Goal: Task Accomplishment & Management: Use online tool/utility

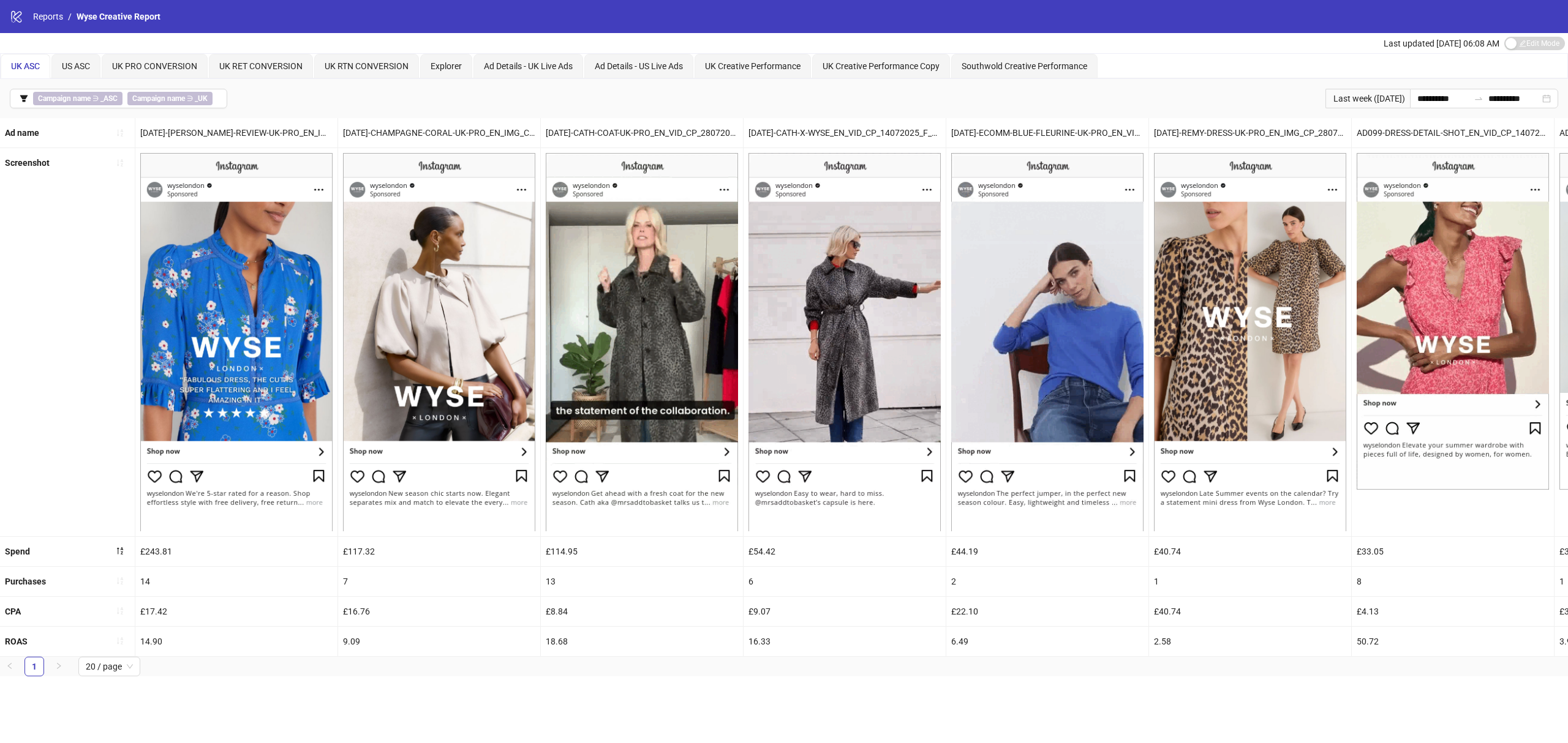
click at [740, 75] on div "UK Creative Performance" at bounding box center [753, 65] width 117 height 24
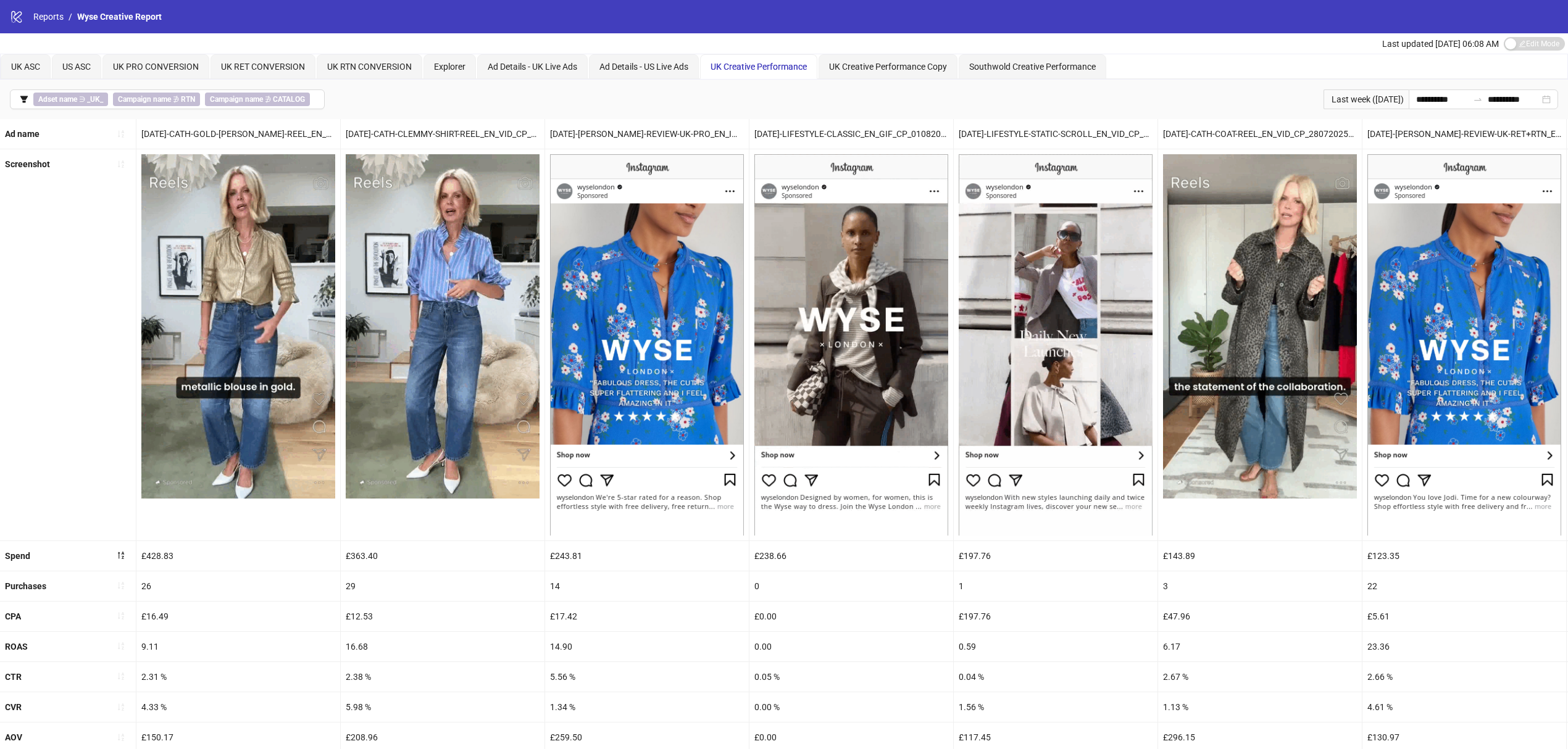
click at [119, 564] on icon "sort-ascending" at bounding box center [120, 585] width 9 height 9
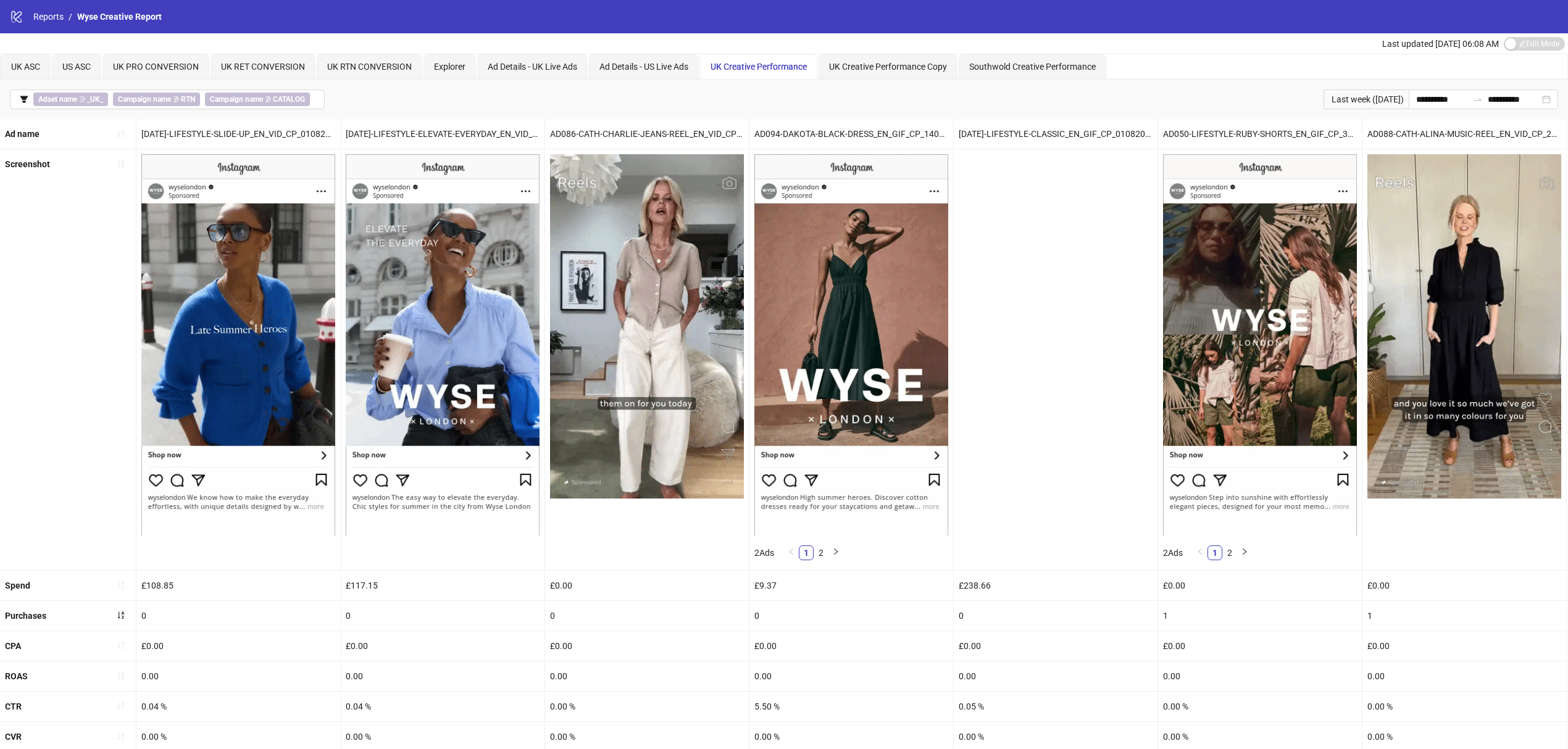
click at [124, 564] on span "button" at bounding box center [120, 616] width 9 height 10
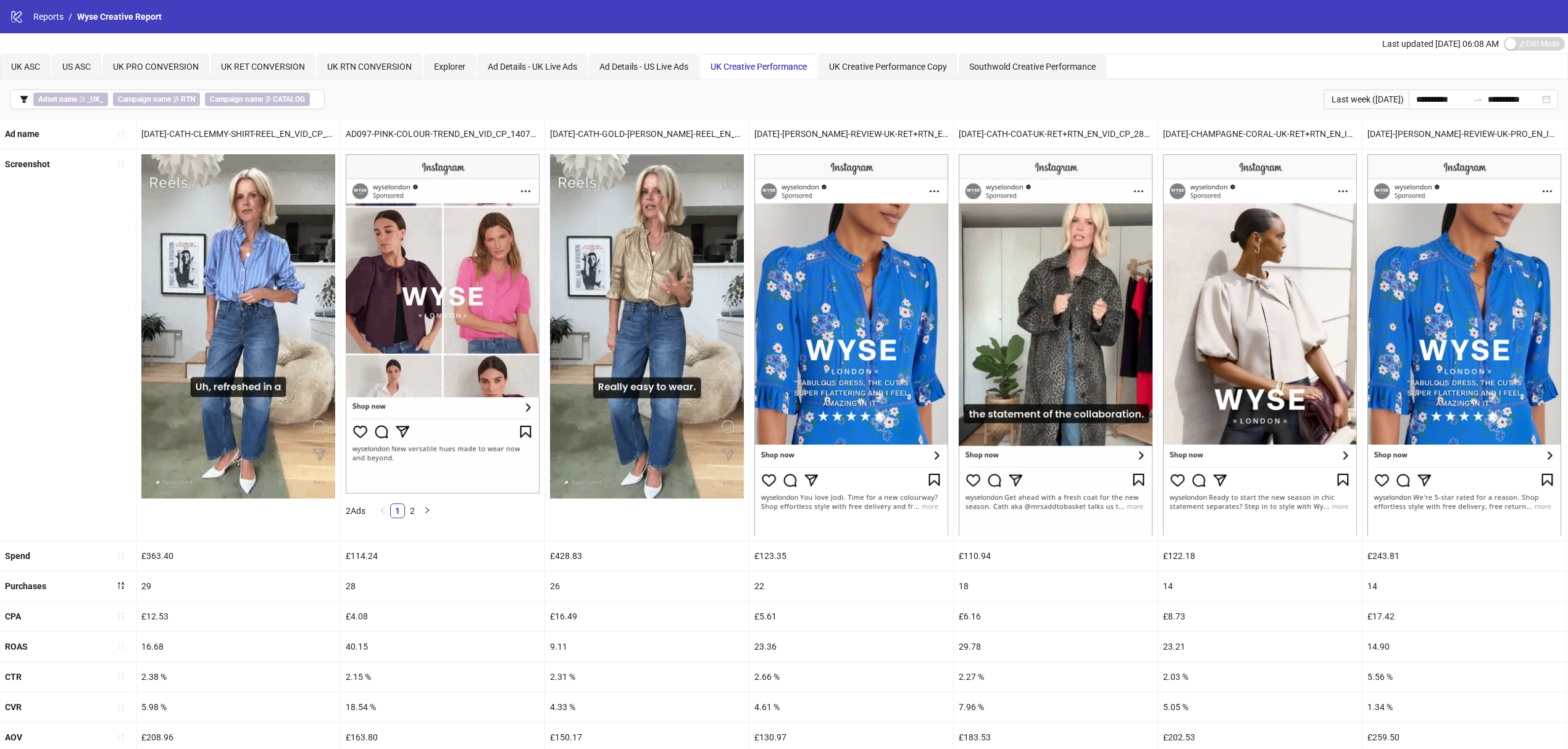
click at [43, 106] on span "Adset name ∋ _UK_" at bounding box center [71, 100] width 74 height 14
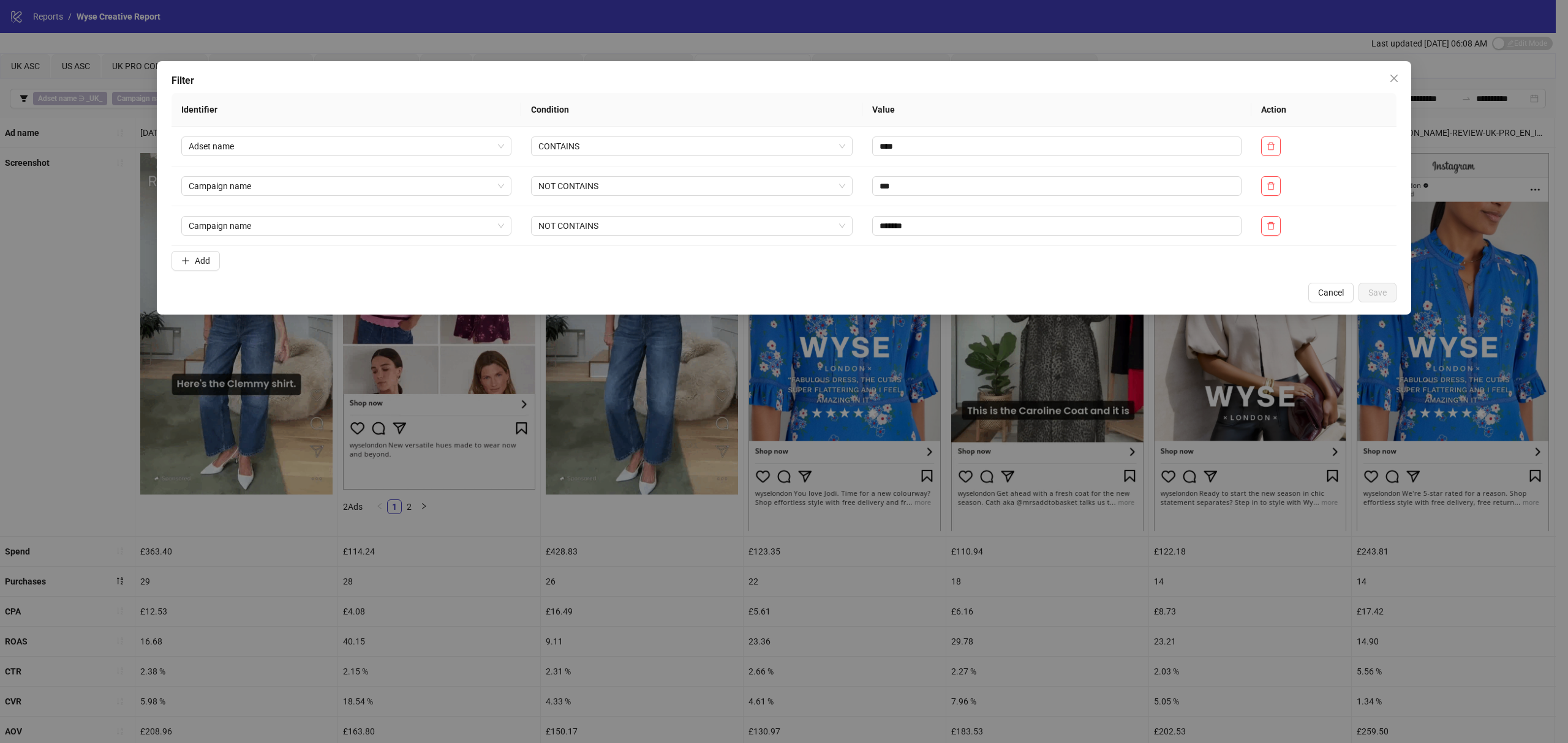
click at [203, 258] on span "Add" at bounding box center [202, 261] width 16 height 10
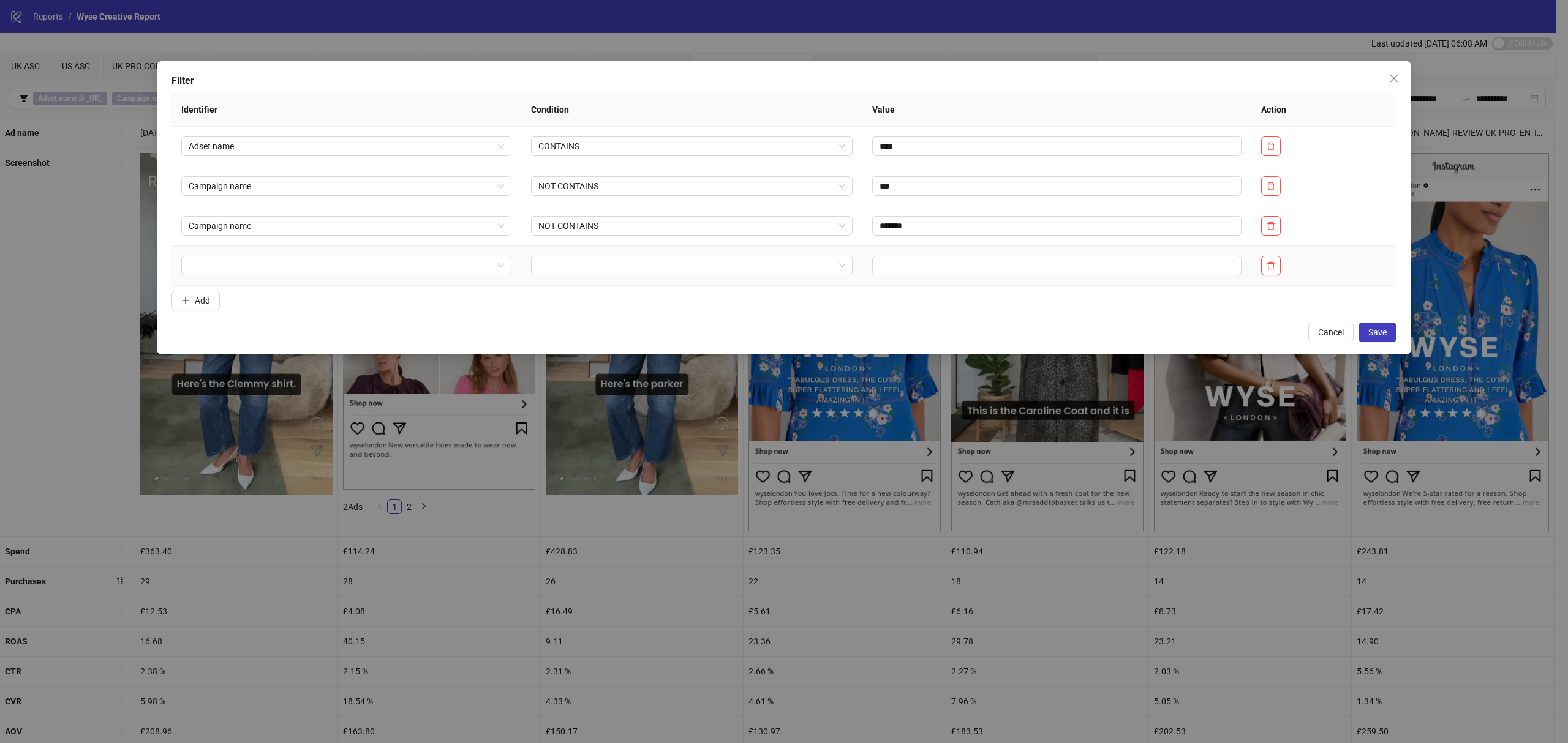
click at [296, 255] on td at bounding box center [347, 265] width 350 height 40
click at [299, 283] on td at bounding box center [347, 265] width 350 height 40
click at [304, 268] on input "search" at bounding box center [340, 265] width 304 height 18
type input "*****"
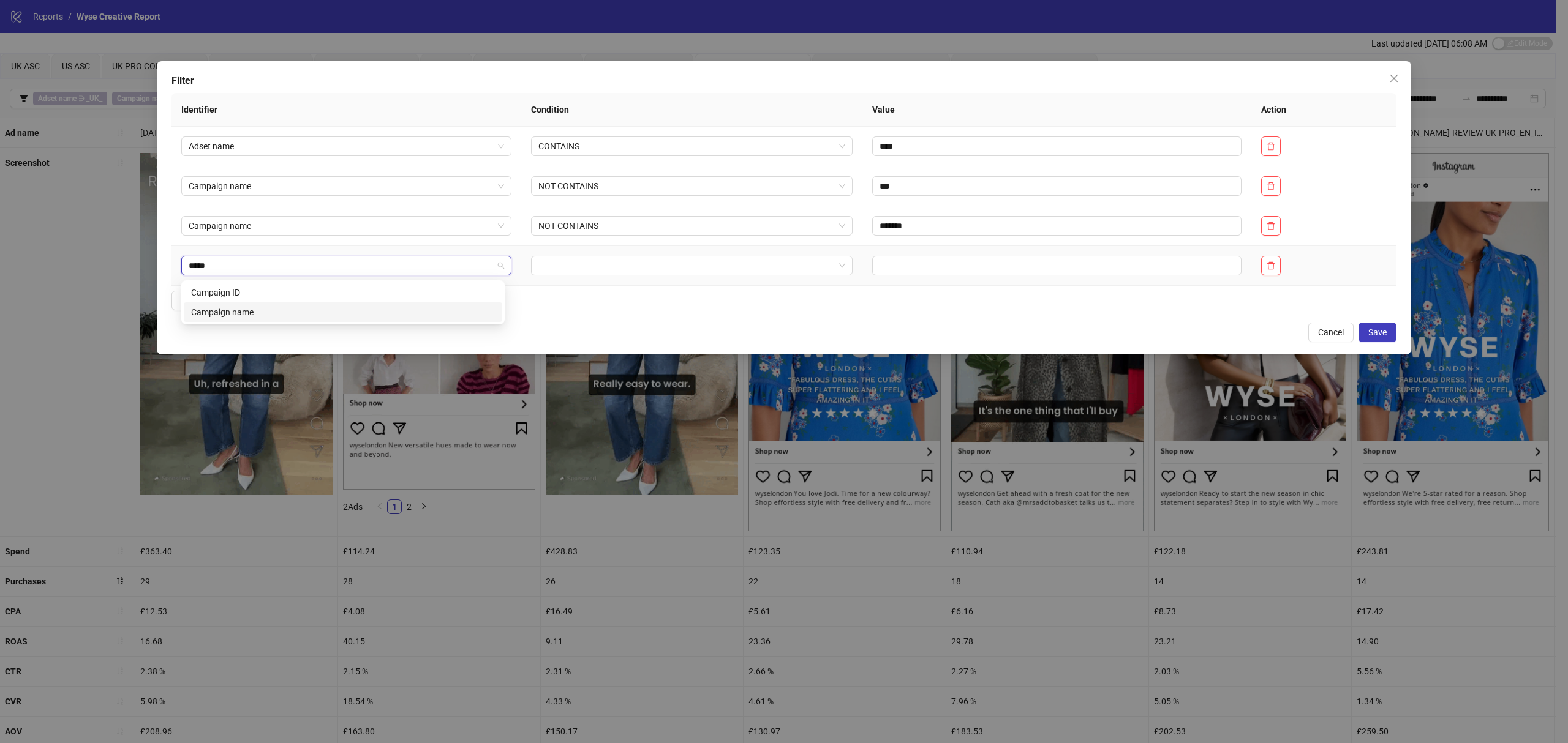
click at [310, 311] on div "Campaign name" at bounding box center [343, 313] width 304 height 14
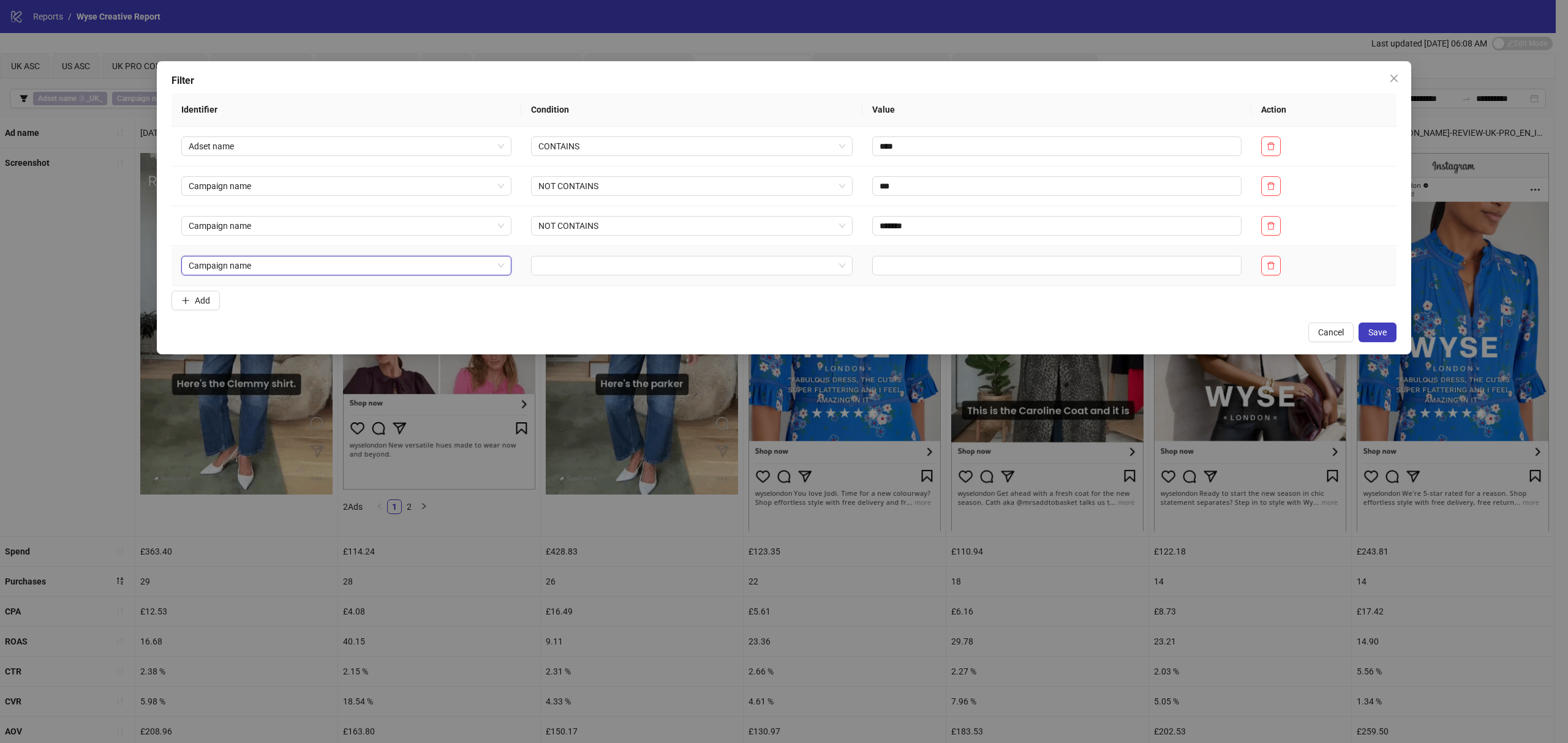
click at [612, 268] on input "search" at bounding box center [686, 265] width 296 height 18
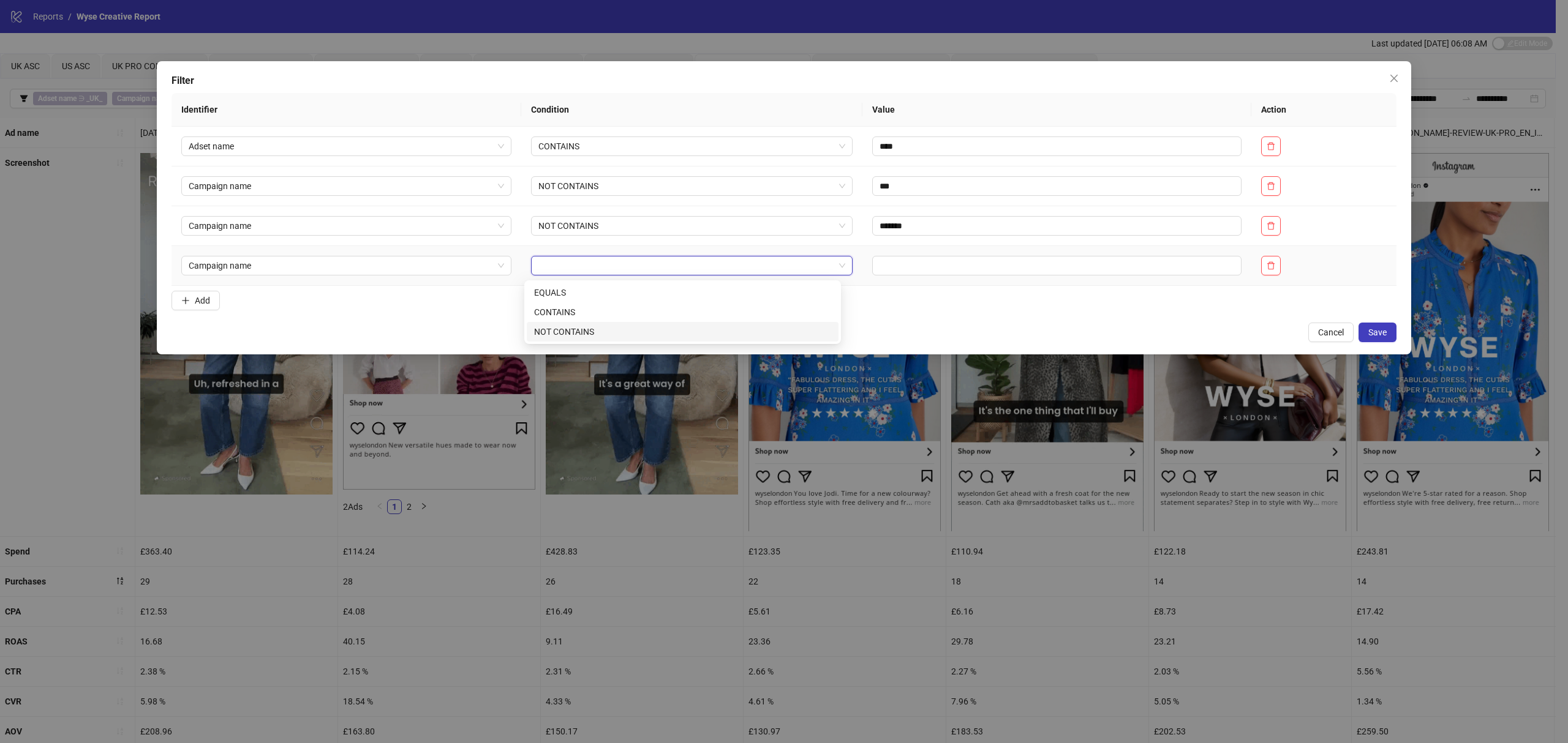
click at [609, 329] on div "NOT CONTAINS" at bounding box center [683, 332] width 297 height 14
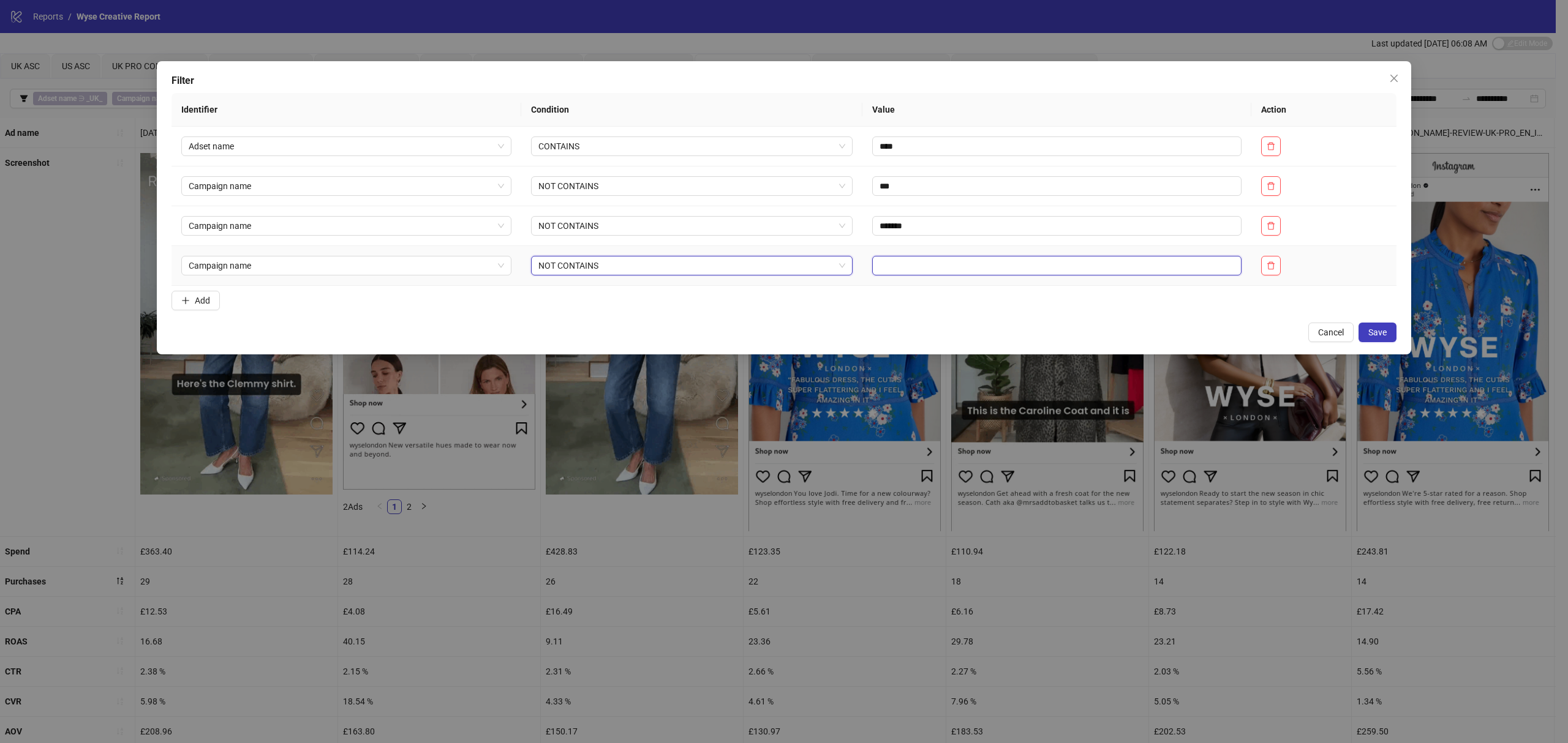
click at [917, 268] on input "text" at bounding box center [1057, 266] width 369 height 19
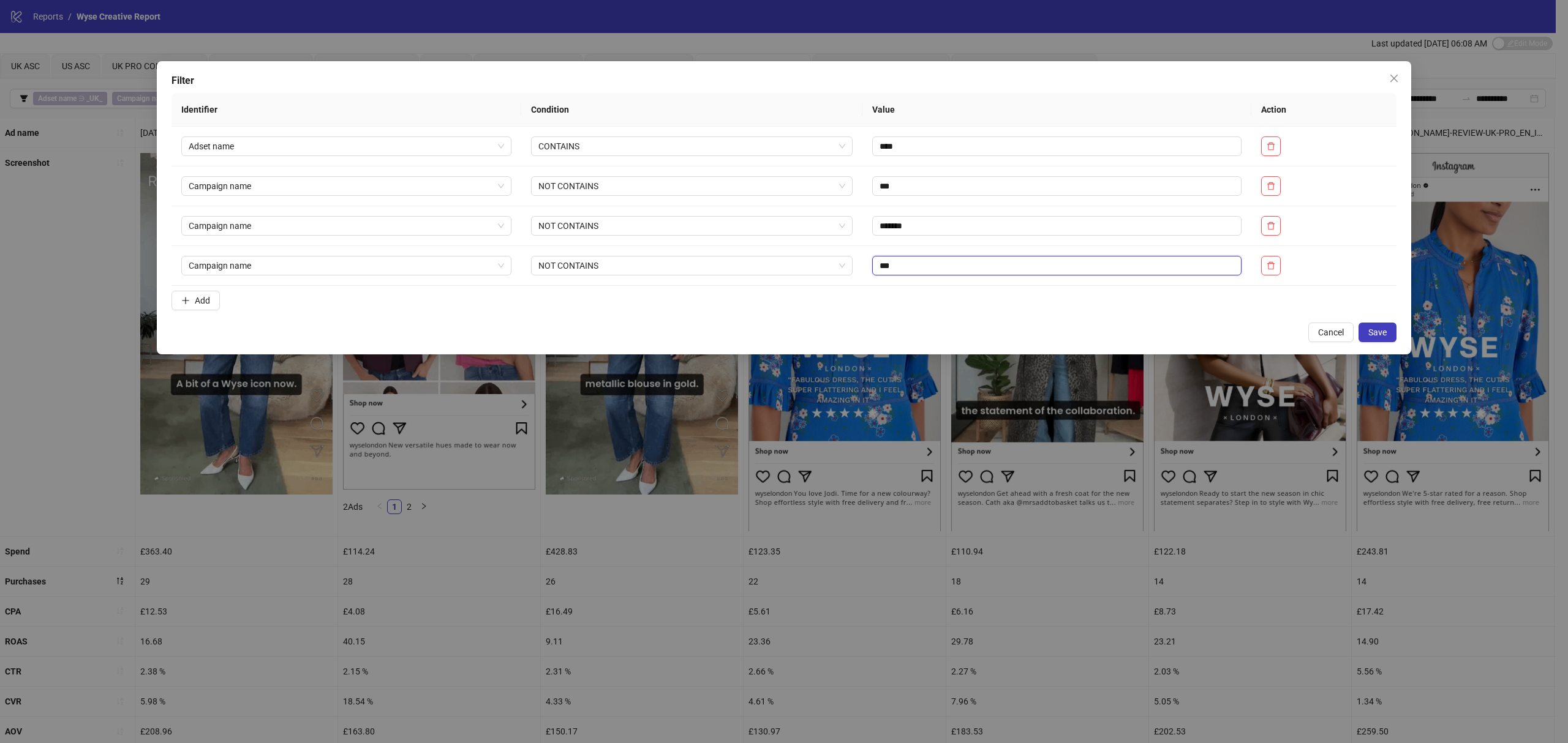
type input "***"
click at [1045, 325] on button "Save" at bounding box center [1377, 332] width 38 height 19
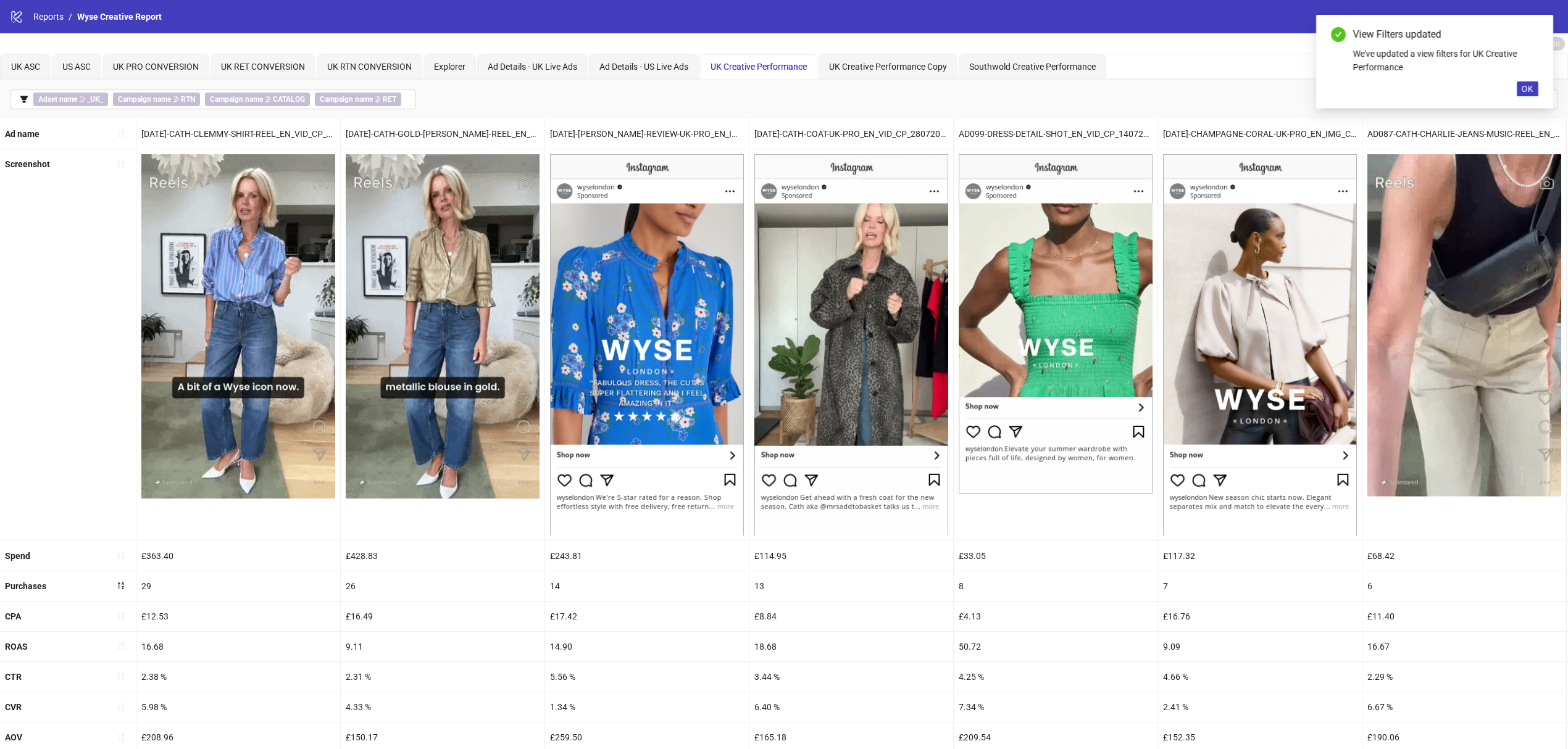
click at [31, 353] on div "Screenshot" at bounding box center [68, 345] width 136 height 391
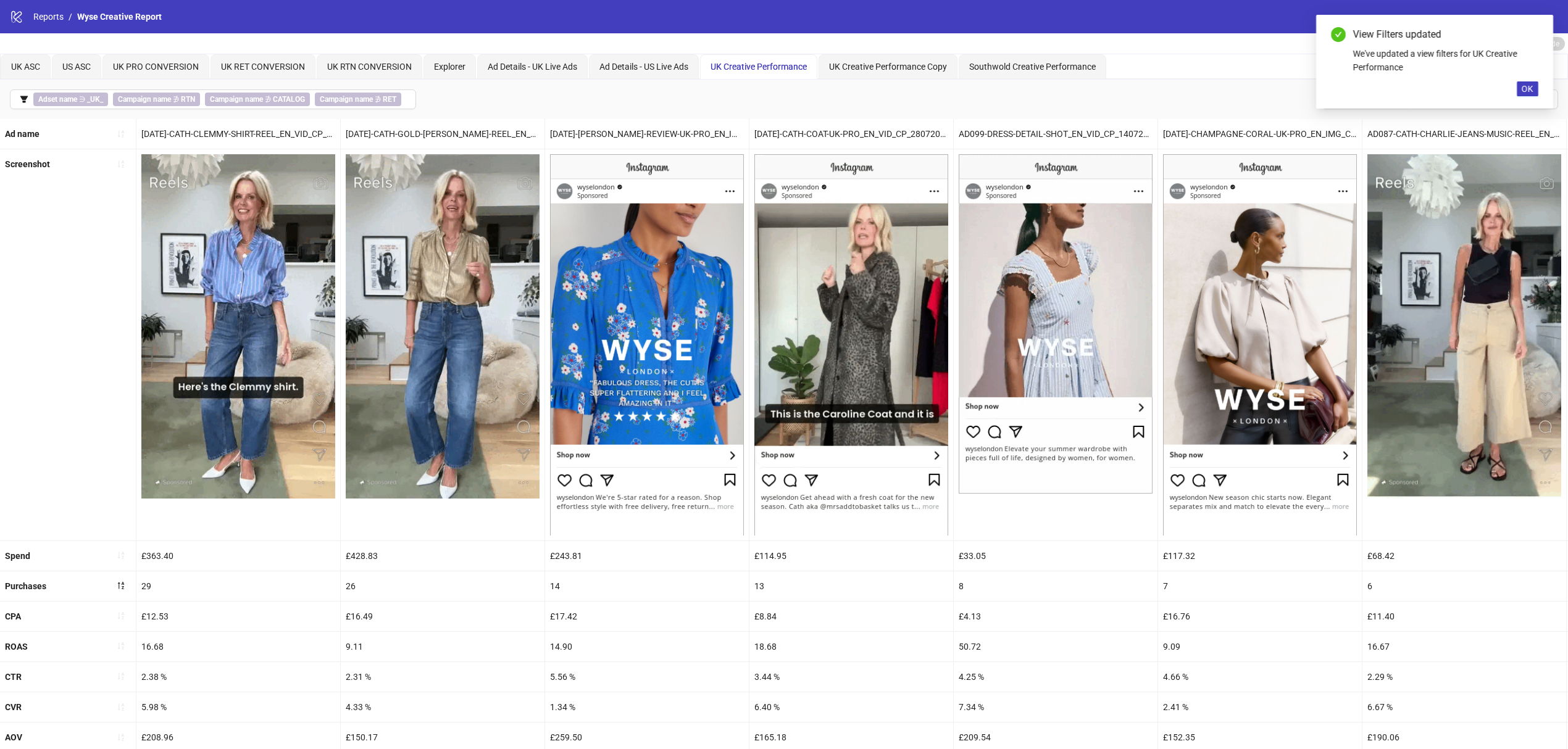
click at [1054, 88] on span "OK" at bounding box center [1528, 89] width 12 height 10
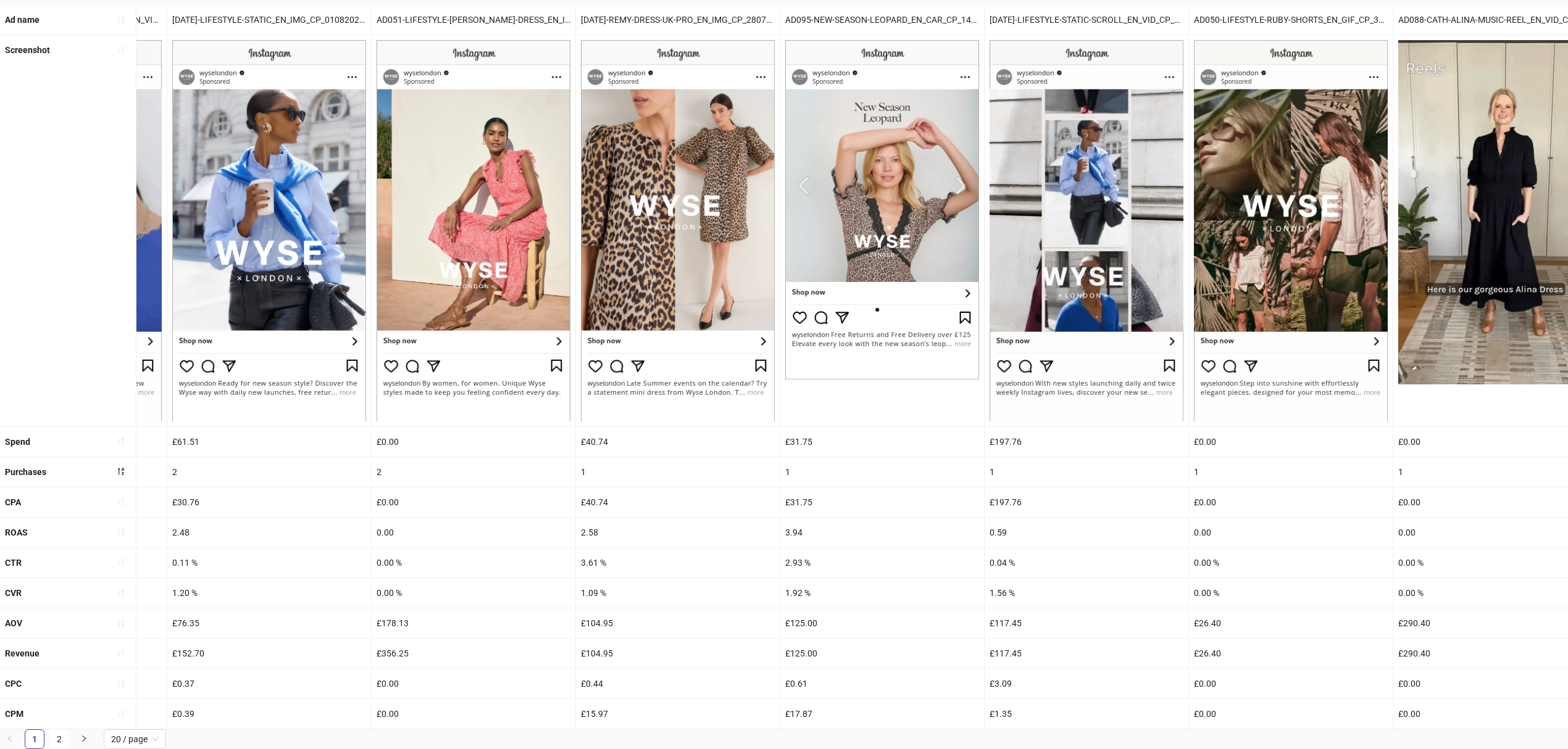
scroll to position [0, 2659]
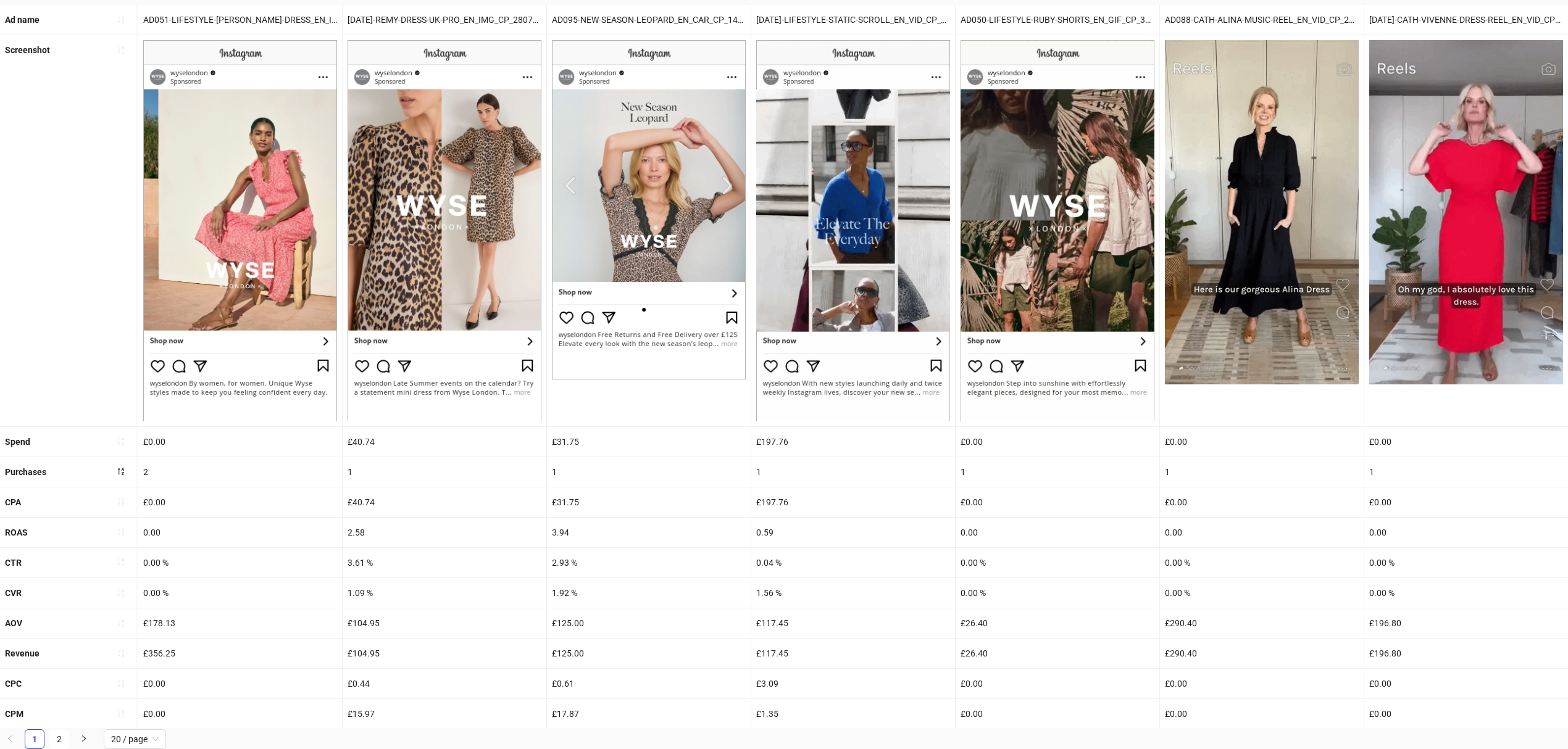
click at [136, 564] on span "20 / page" at bounding box center [134, 739] width 48 height 19
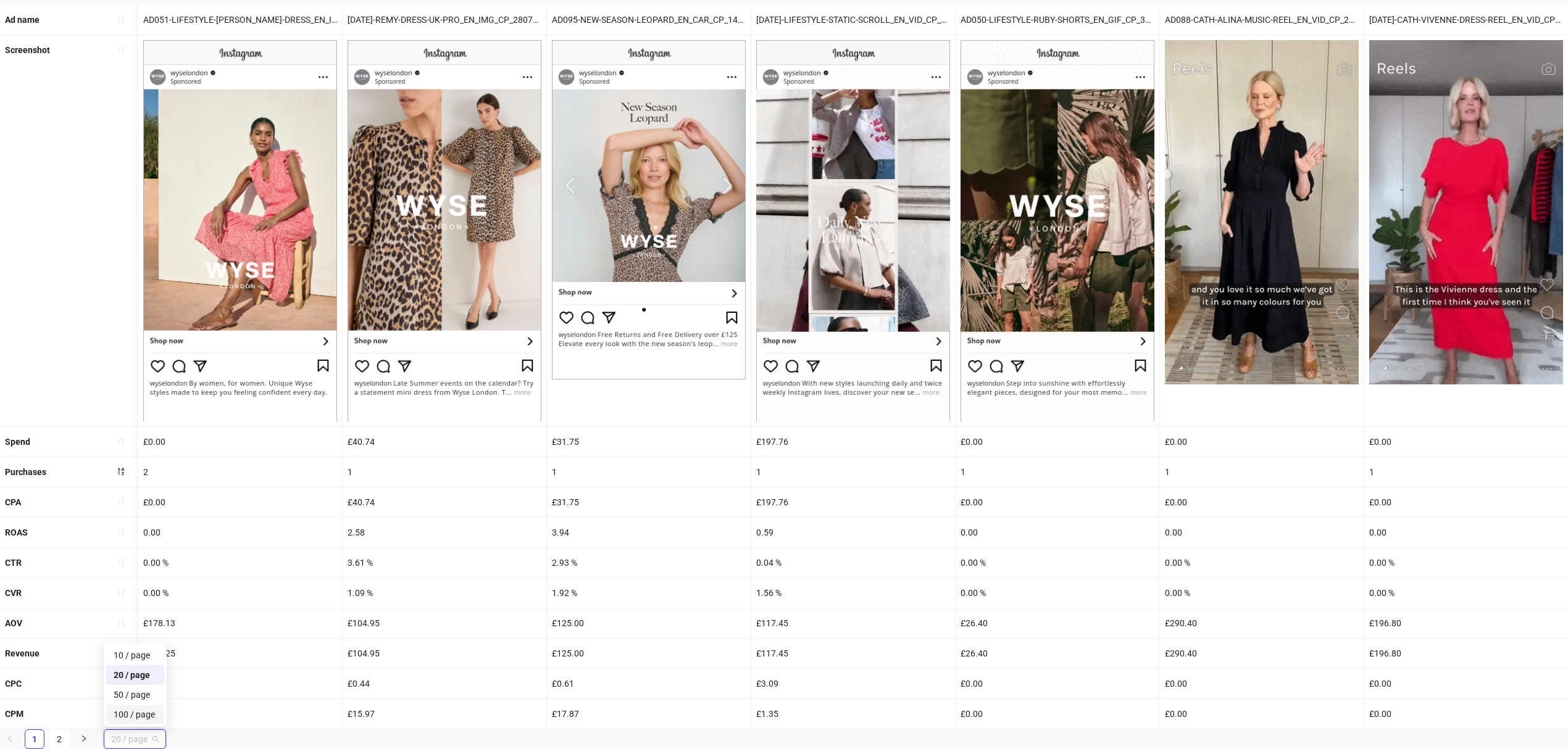
click at [139, 564] on div "100 / page" at bounding box center [135, 715] width 43 height 14
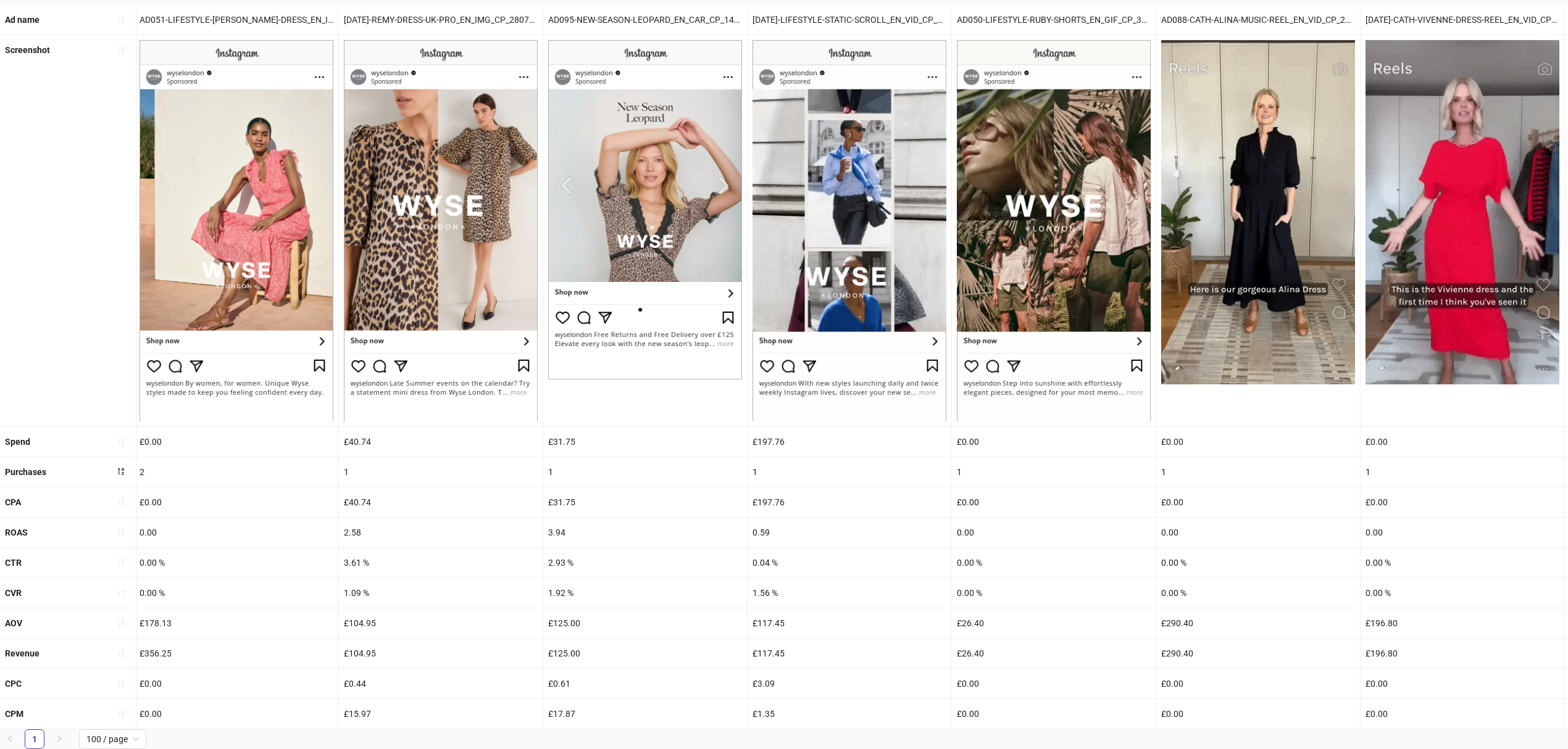
click at [501, 564] on ul "1 100 / page 10 / page 20 / page 50 / page 100 / page" at bounding box center [784, 739] width 1568 height 20
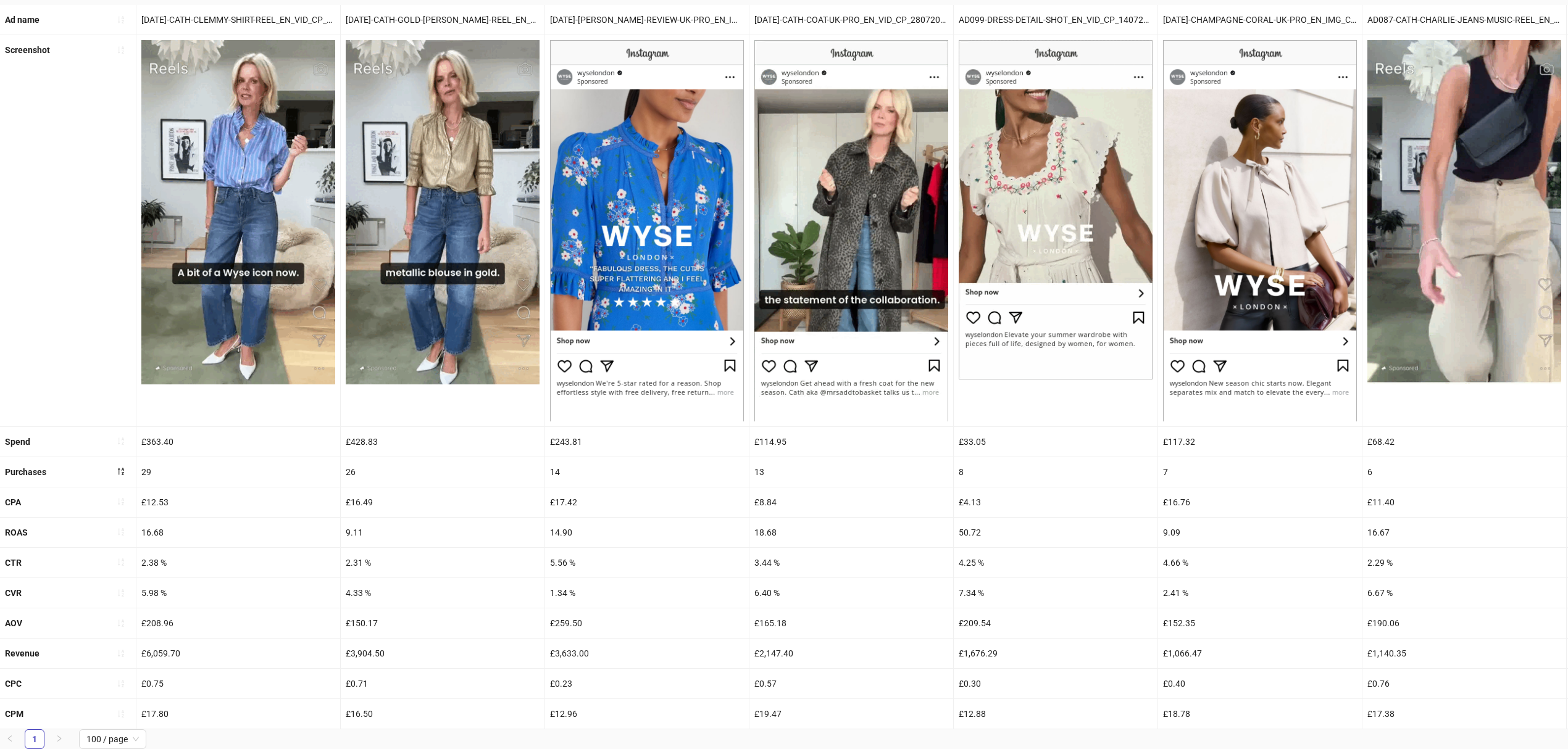
scroll to position [0, 0]
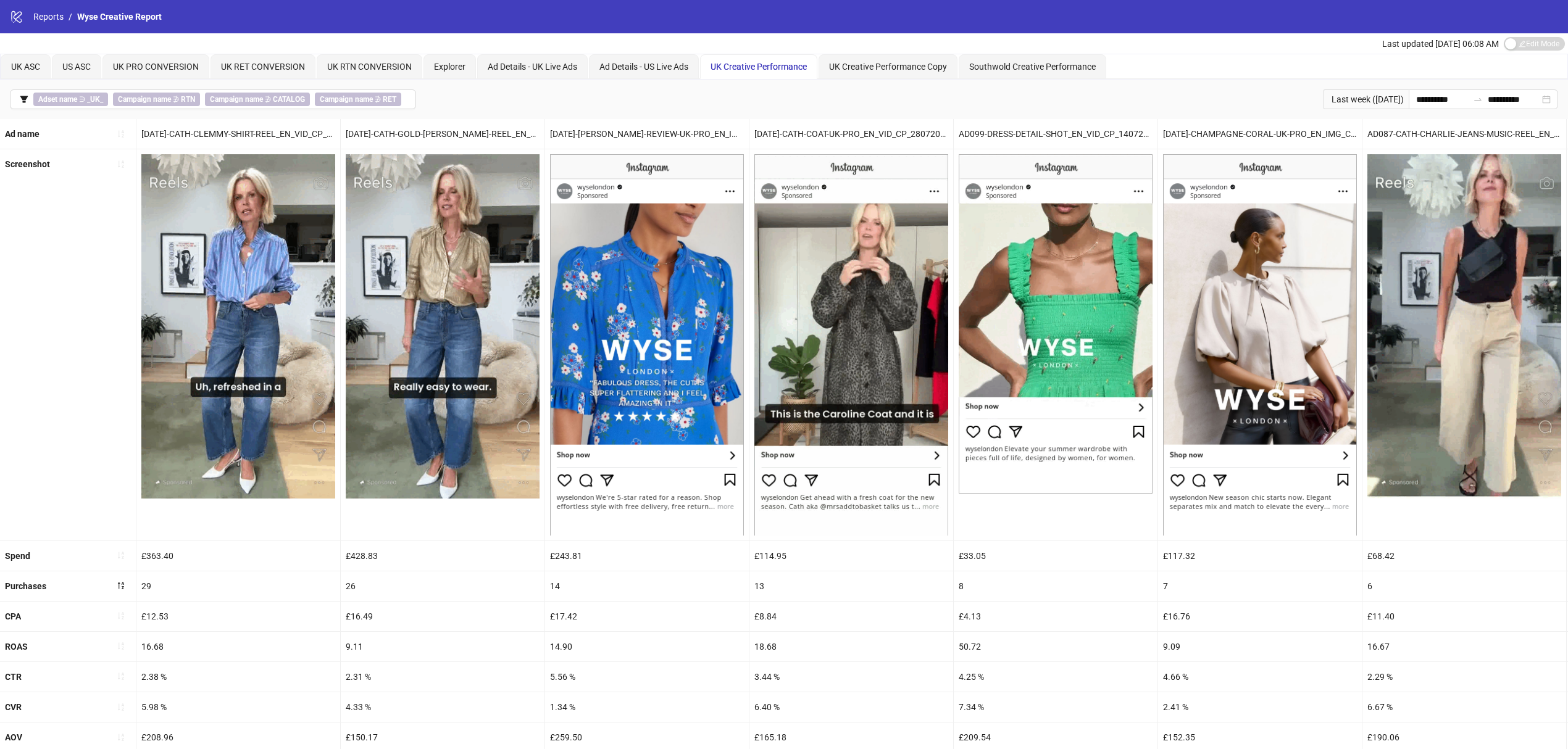
click at [31, 95] on button "Adset name ∋ _UK_ Campaign name ∌ RTN Campaign name ∌ CATALOG Campaign name ∌ R…" at bounding box center [213, 99] width 406 height 20
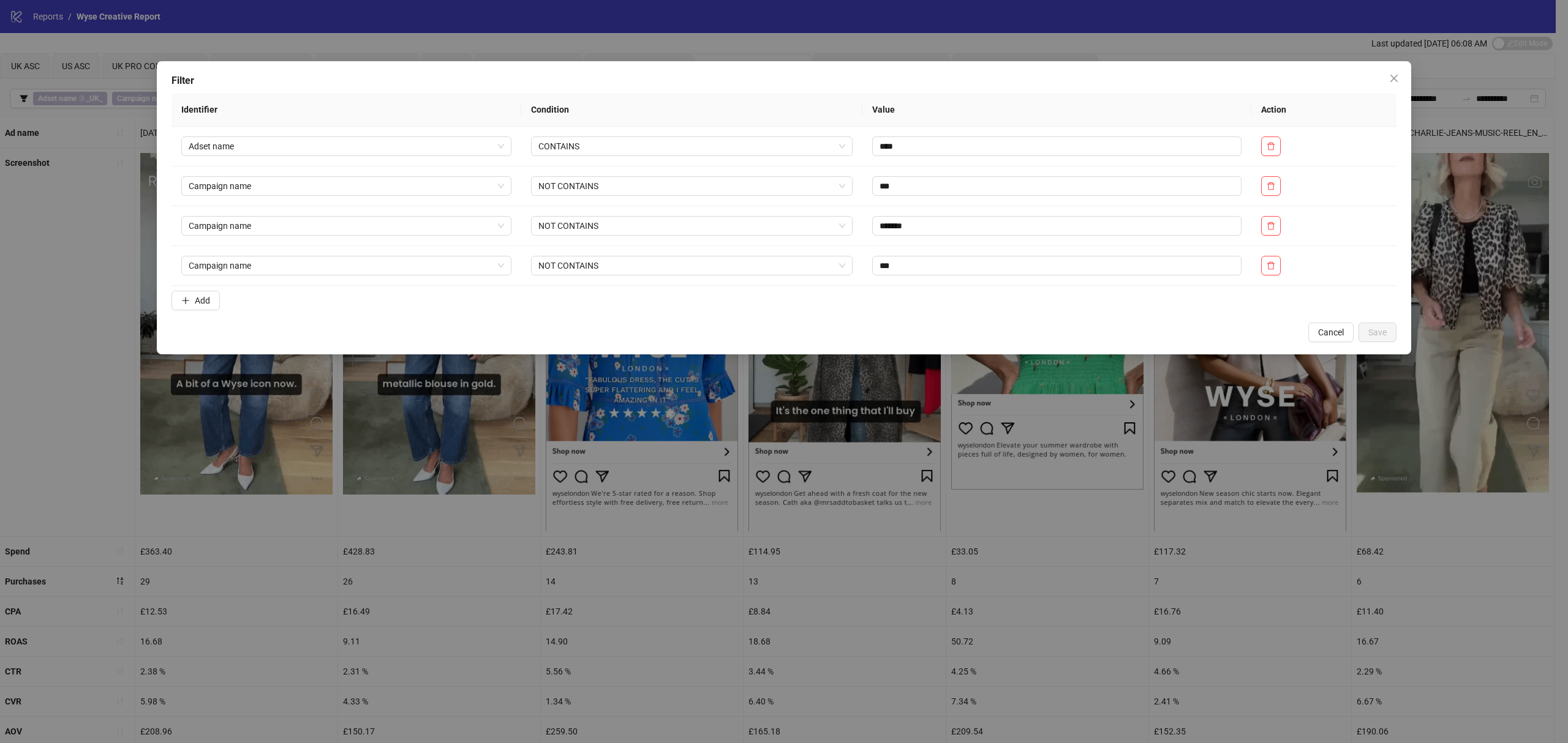
click at [217, 300] on button "Add" at bounding box center [196, 300] width 49 height 19
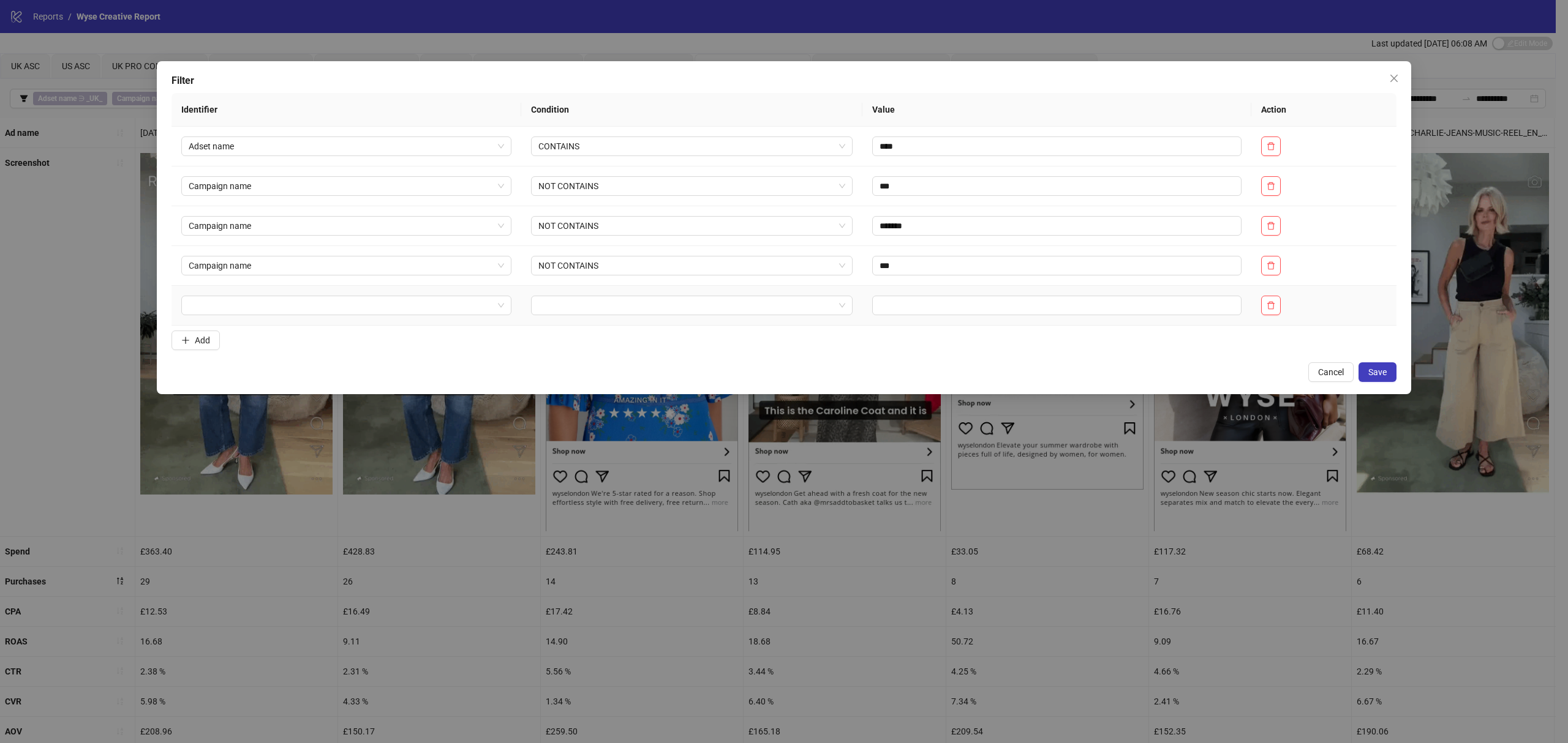
click at [233, 309] on input "search" at bounding box center [340, 305] width 304 height 18
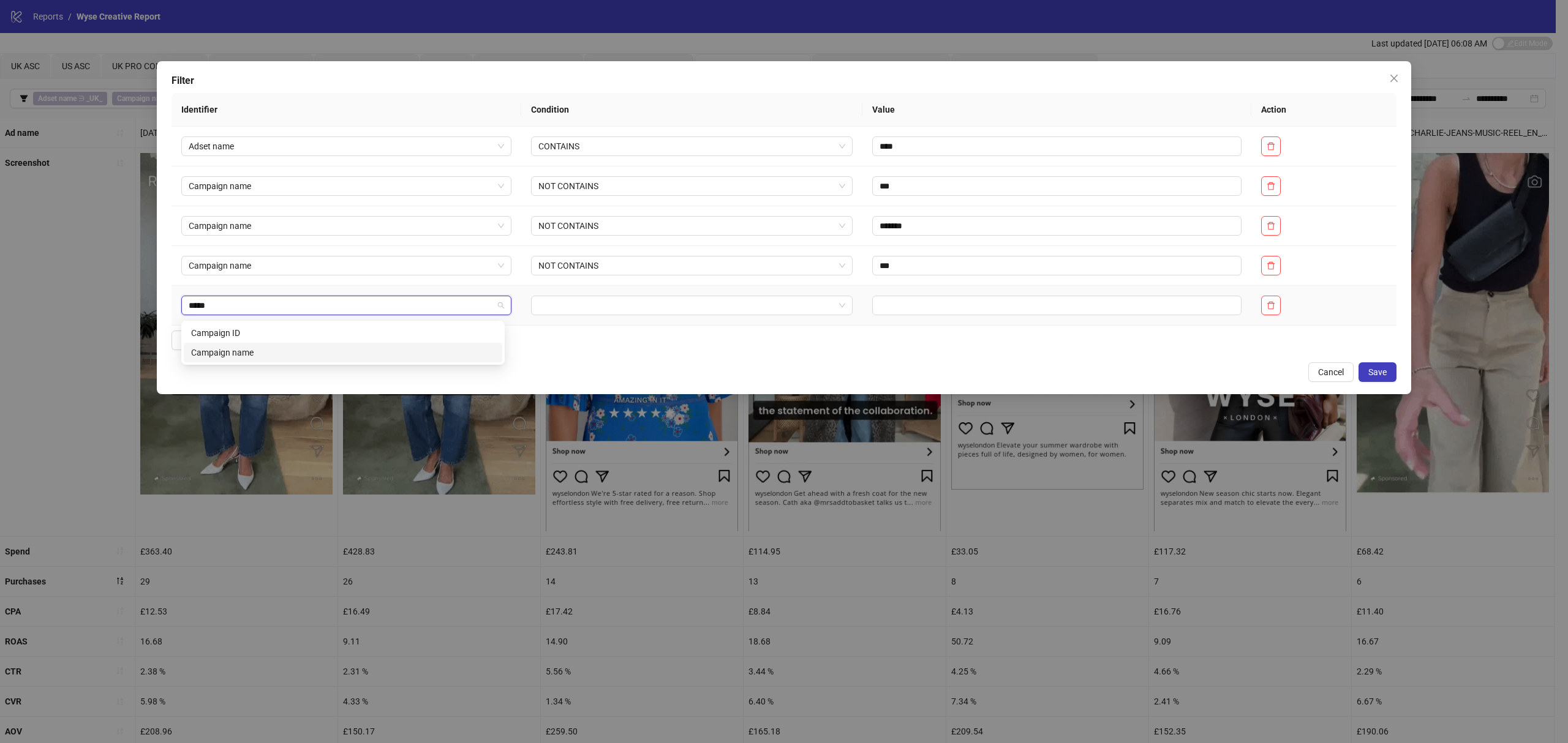
type input "*****"
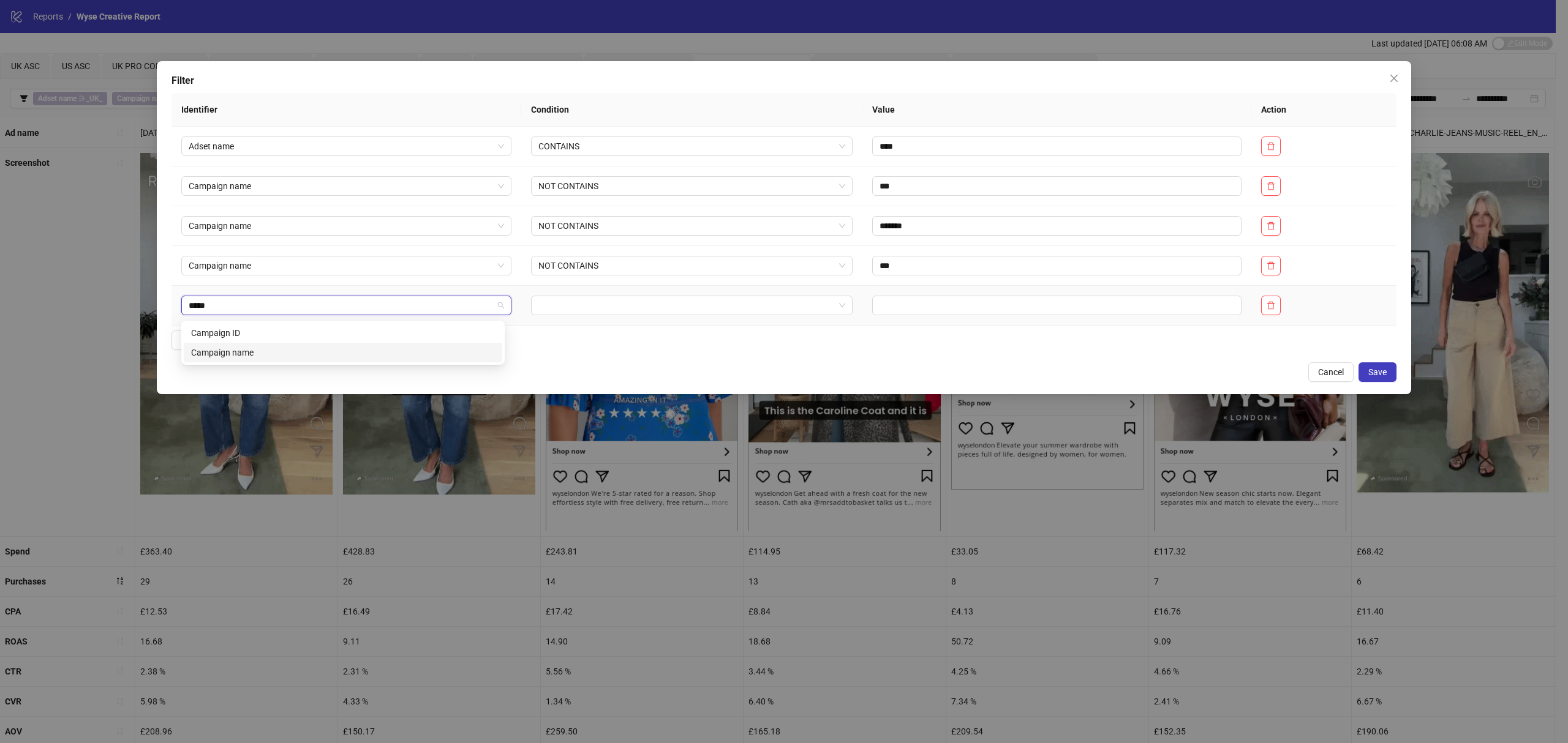
click at [313, 362] on div "campaign_id campaign_name Campaign ID Campaign name" at bounding box center [343, 342] width 324 height 44
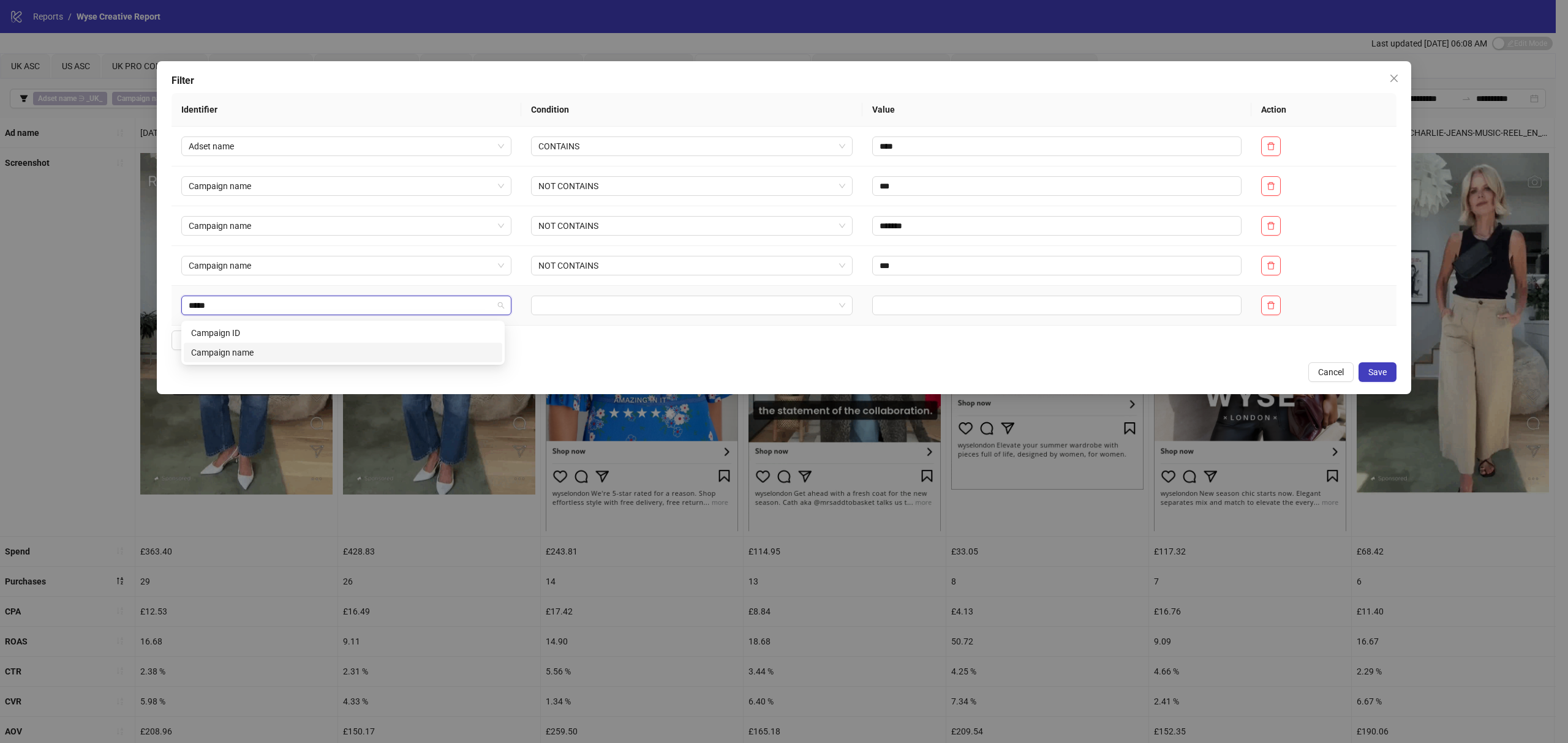
click at [312, 358] on div "Campaign name" at bounding box center [343, 353] width 304 height 14
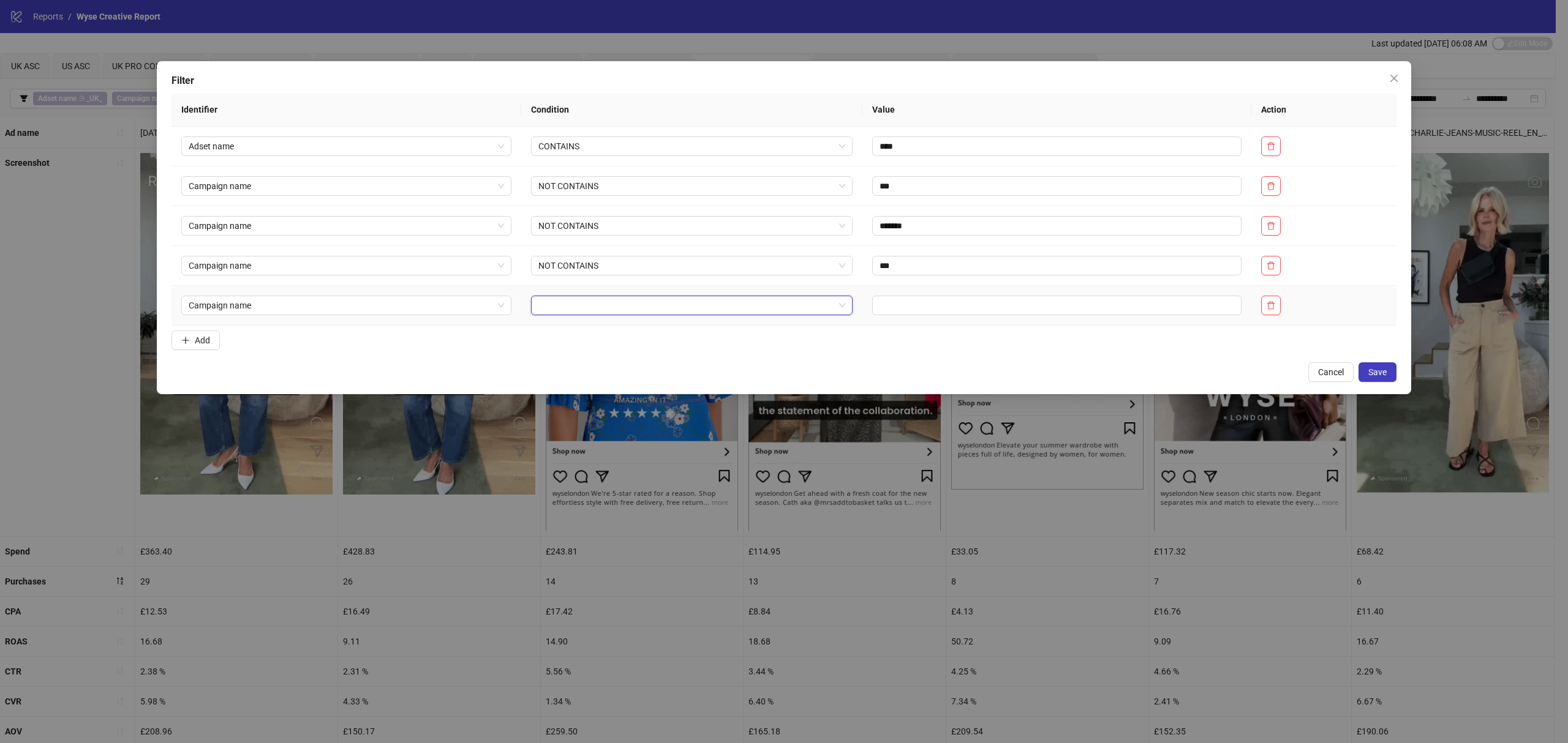
click at [597, 311] on input "search" at bounding box center [686, 305] width 296 height 18
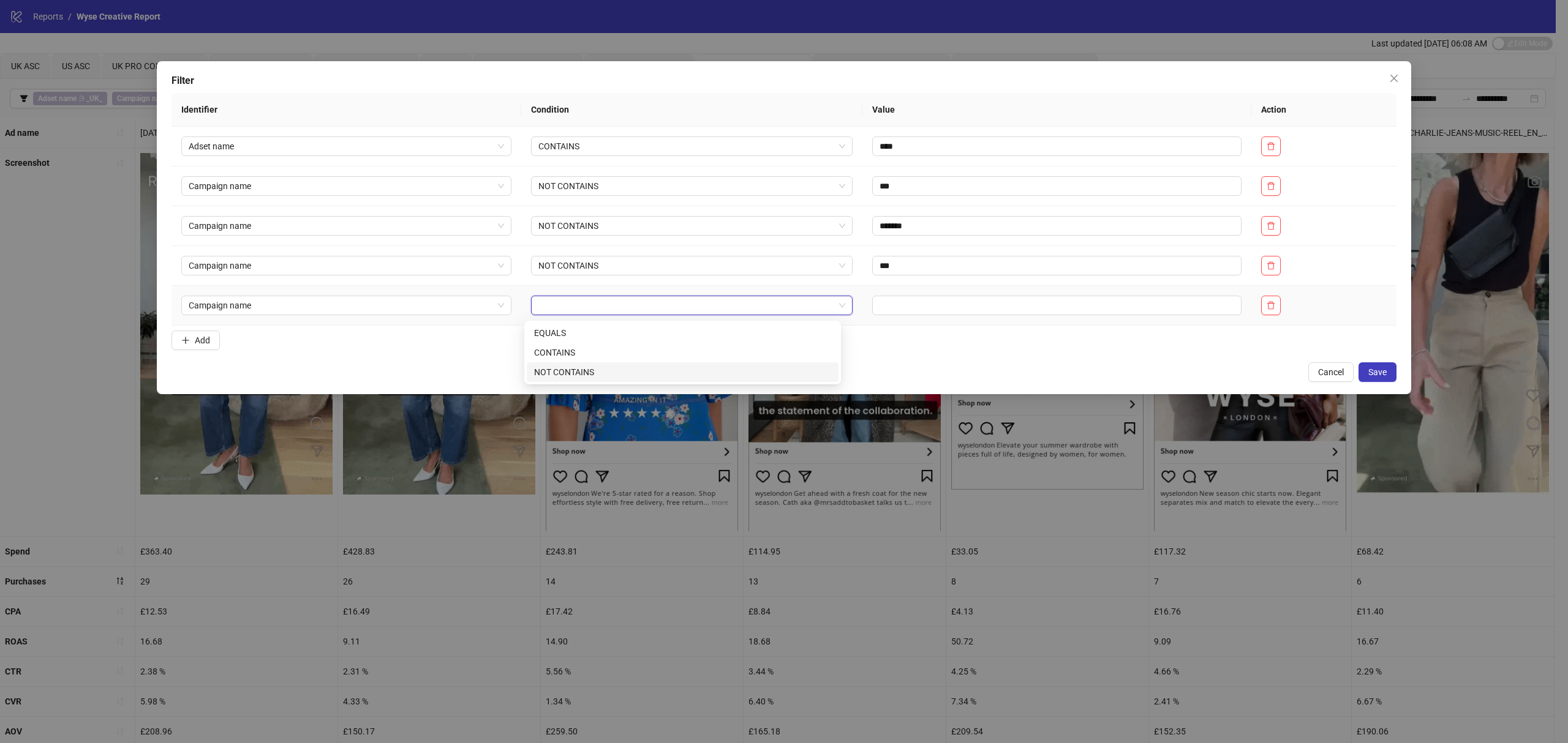
click at [588, 371] on div "NOT CONTAINS" at bounding box center [683, 372] width 297 height 14
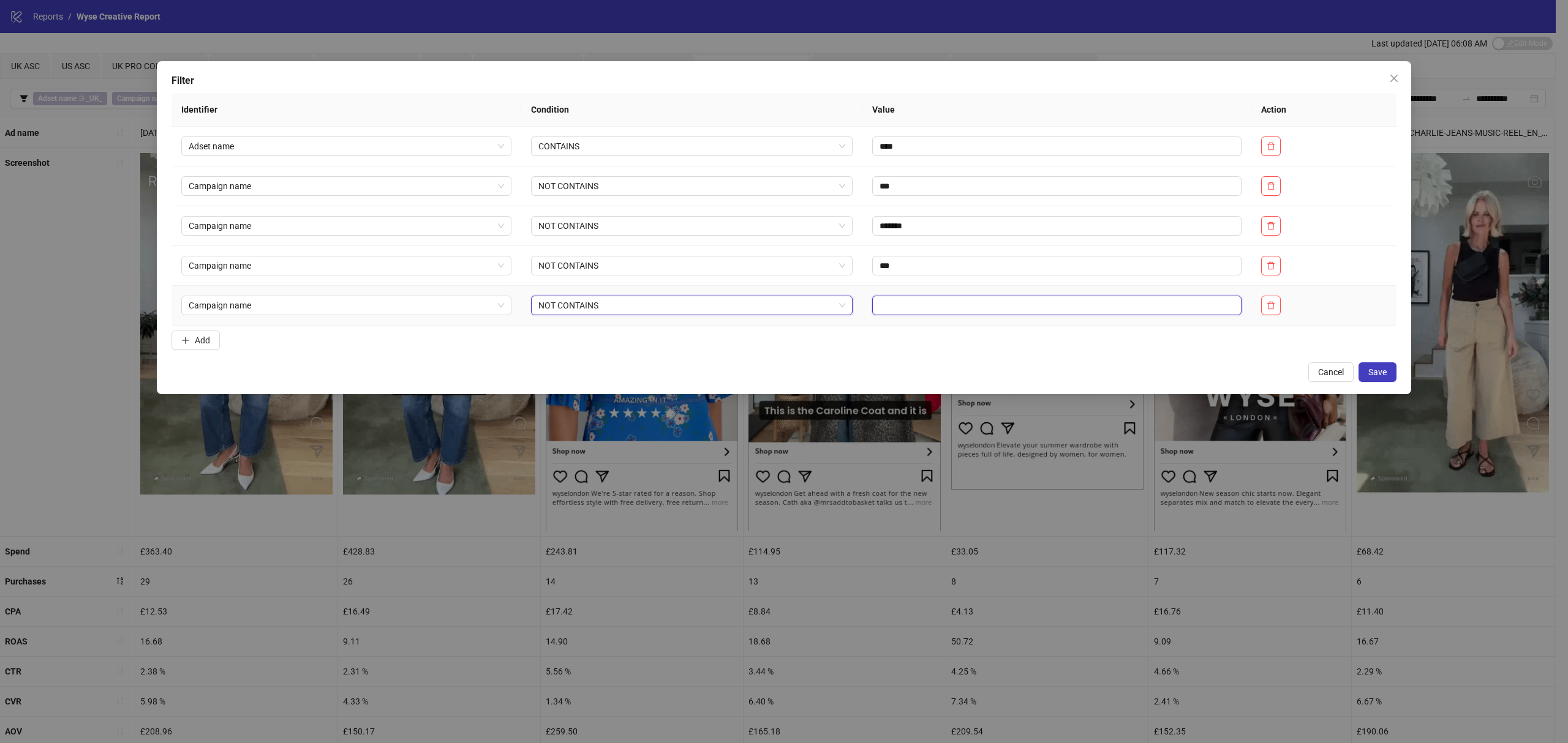
click at [935, 305] on input "text" at bounding box center [1057, 306] width 369 height 19
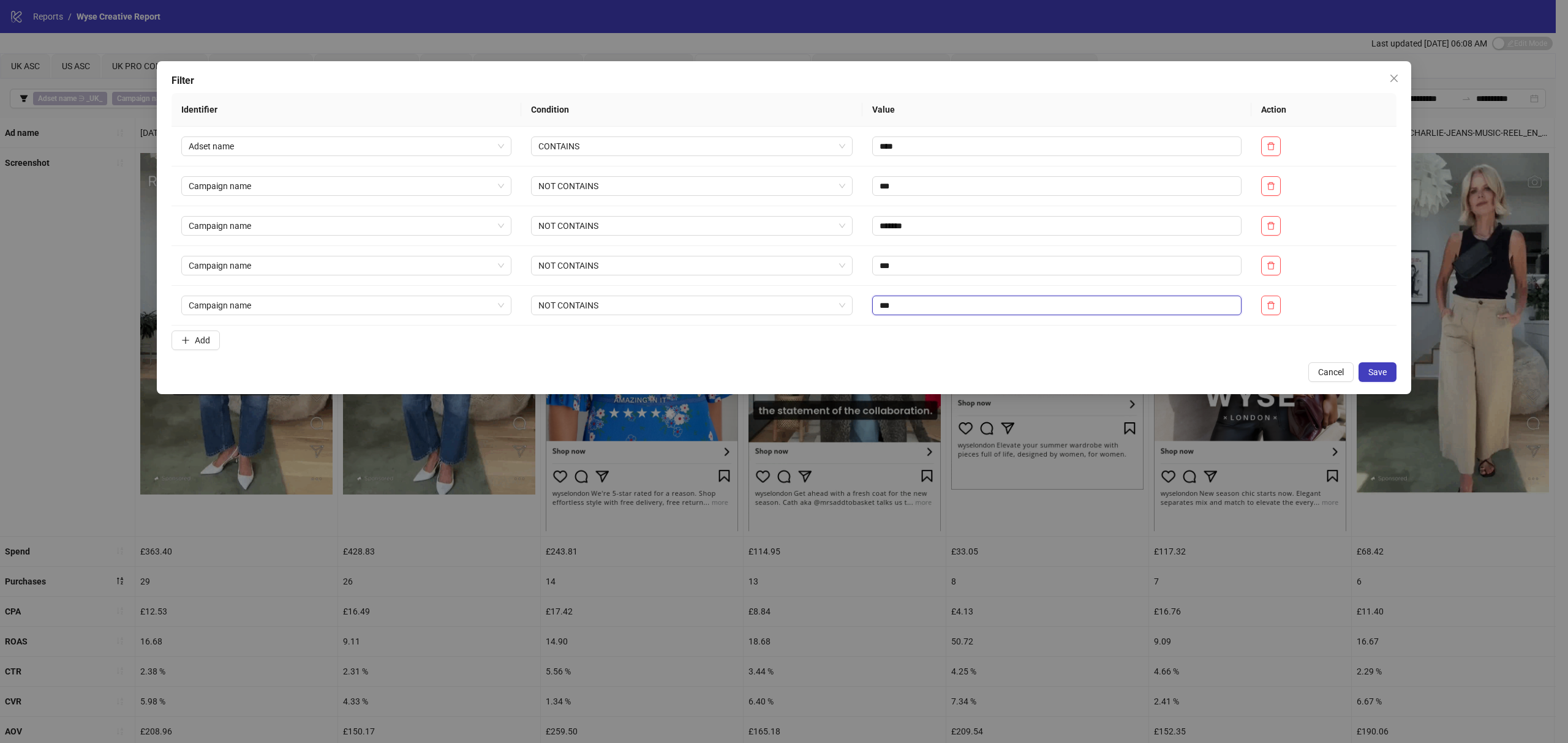
type input "***"
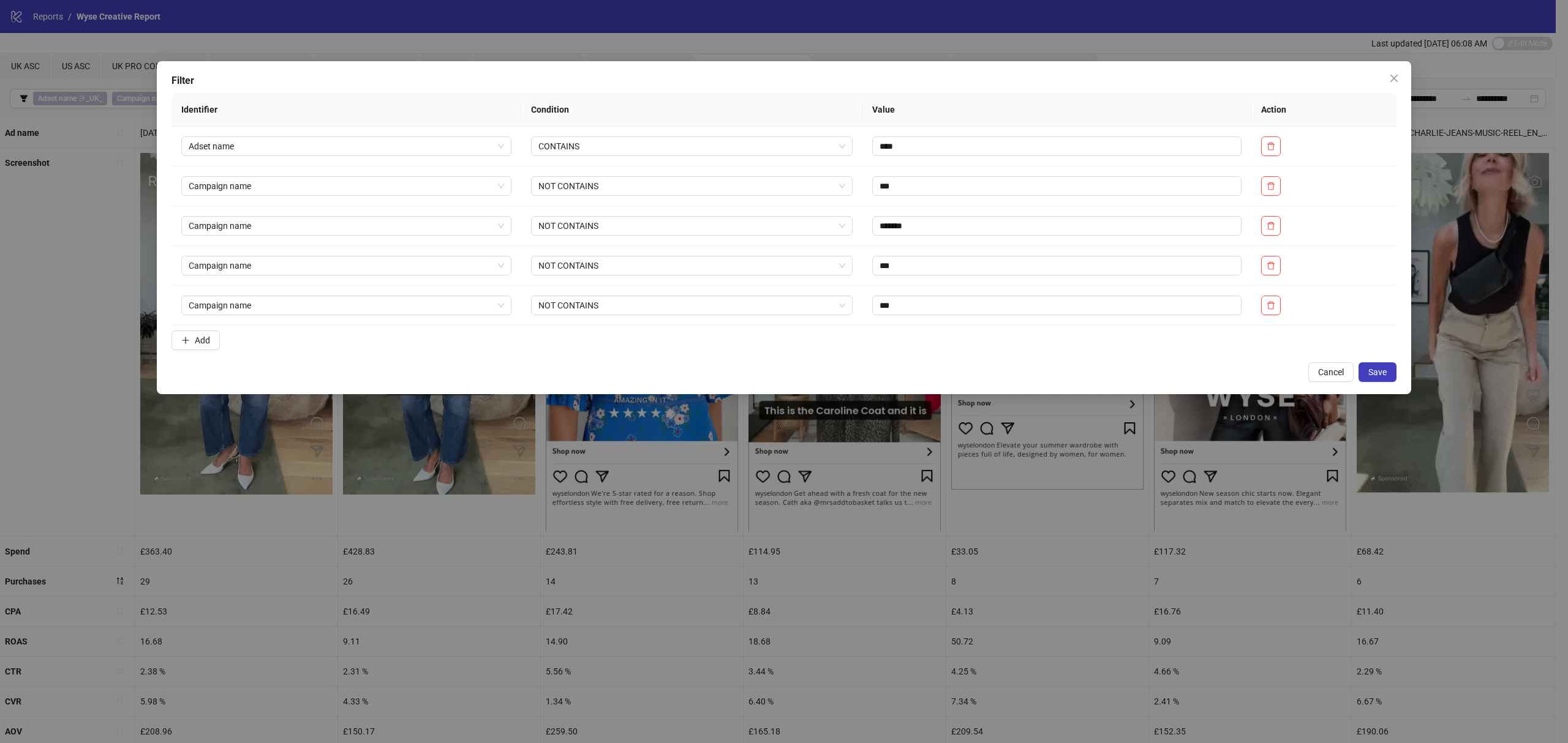
click at [1045, 370] on span "Save" at bounding box center [1377, 372] width 18 height 10
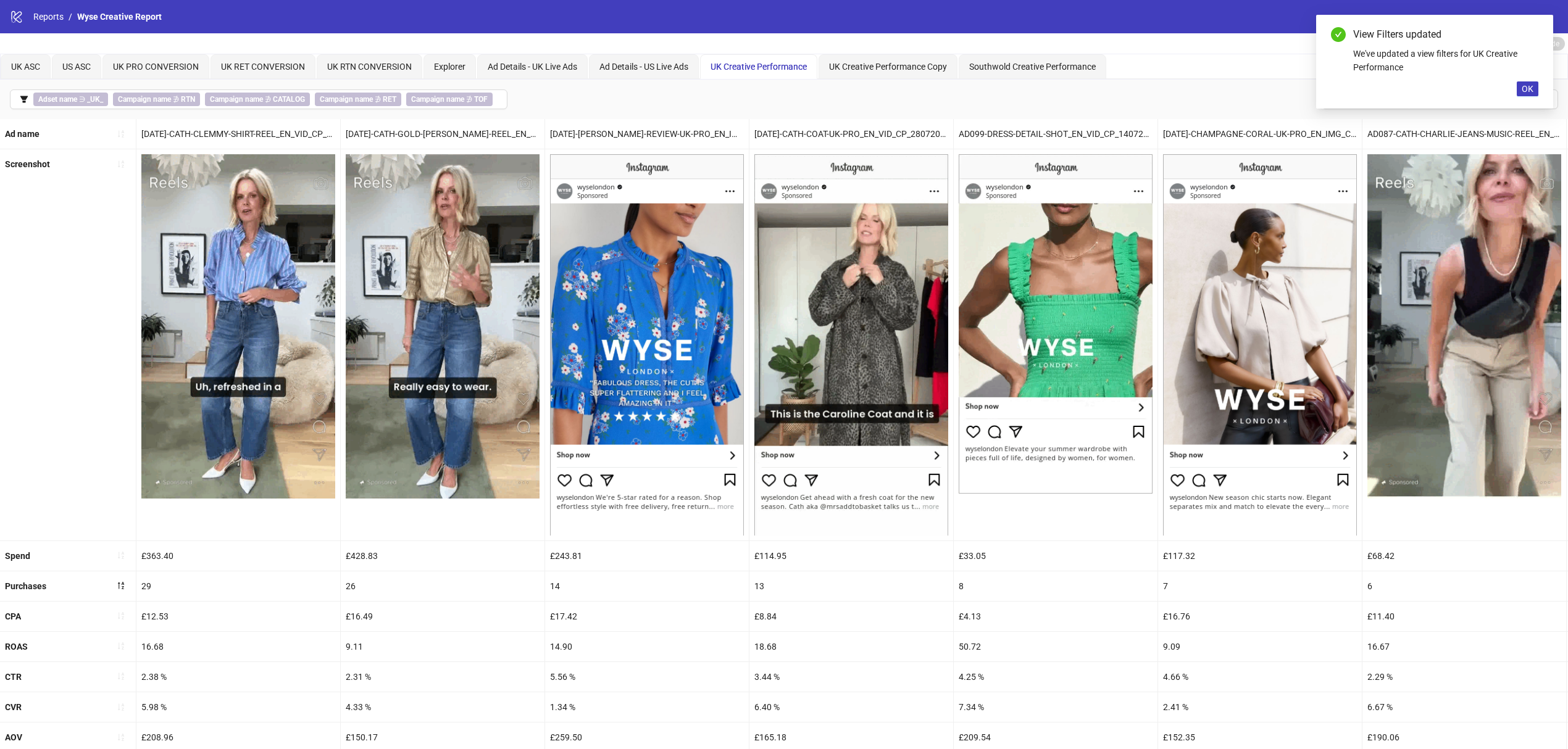
click at [1054, 92] on span "OK" at bounding box center [1528, 89] width 12 height 10
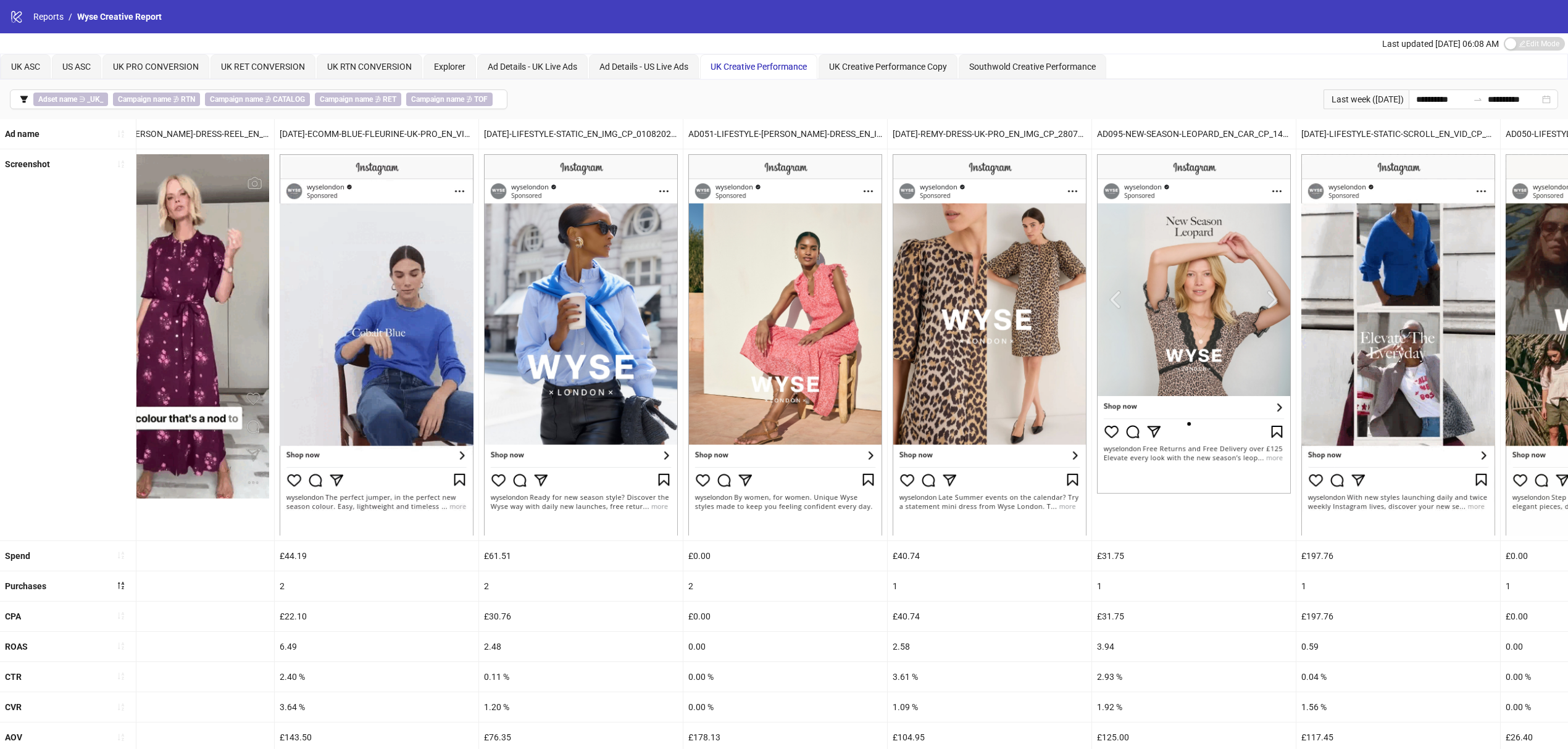
click at [19, 99] on button "Adset name ∋ _UK_ Campaign name ∌ RTN Campaign name ∌ CATALOG Campaign name ∌ R…" at bounding box center [259, 99] width 498 height 20
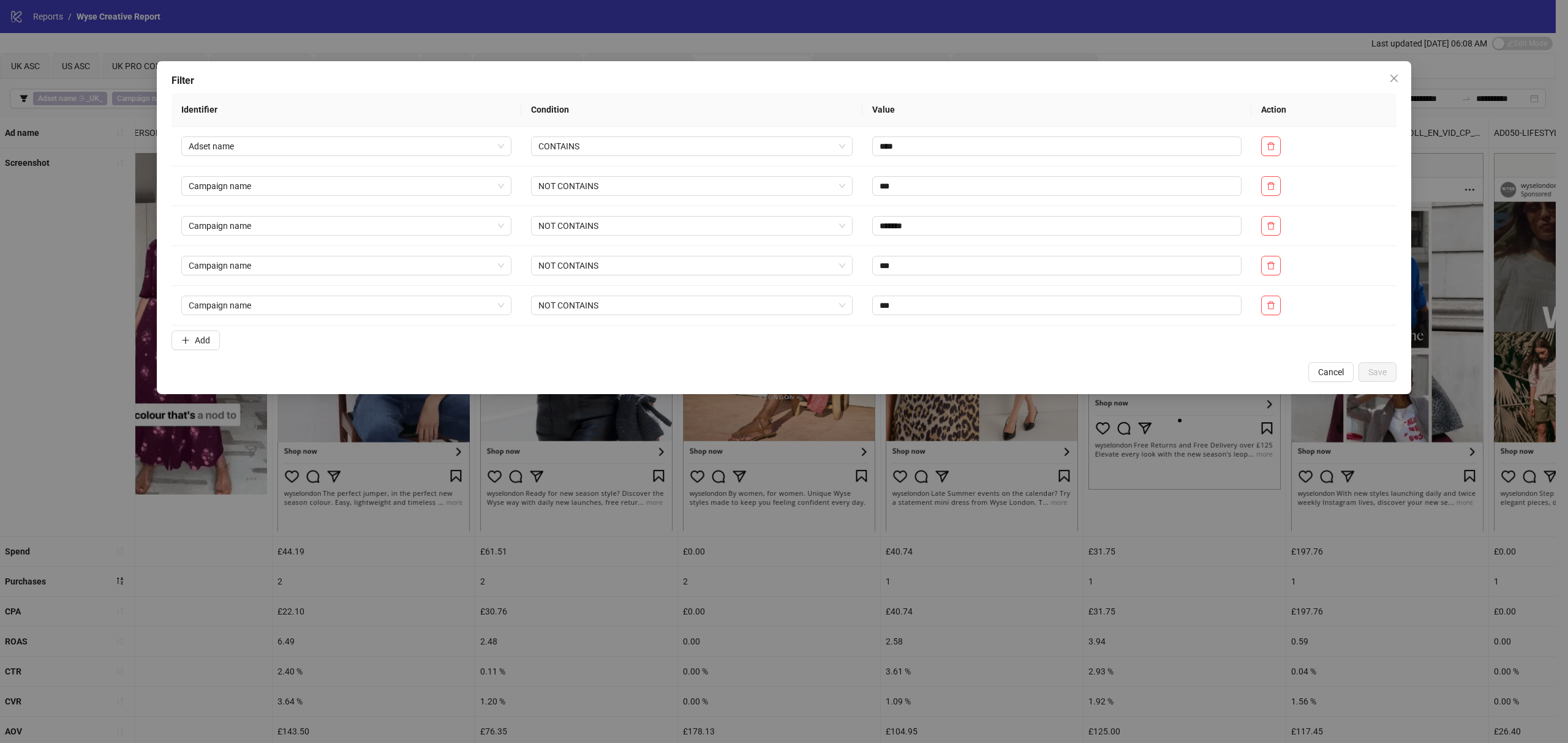
click at [196, 339] on span "Add" at bounding box center [202, 340] width 16 height 10
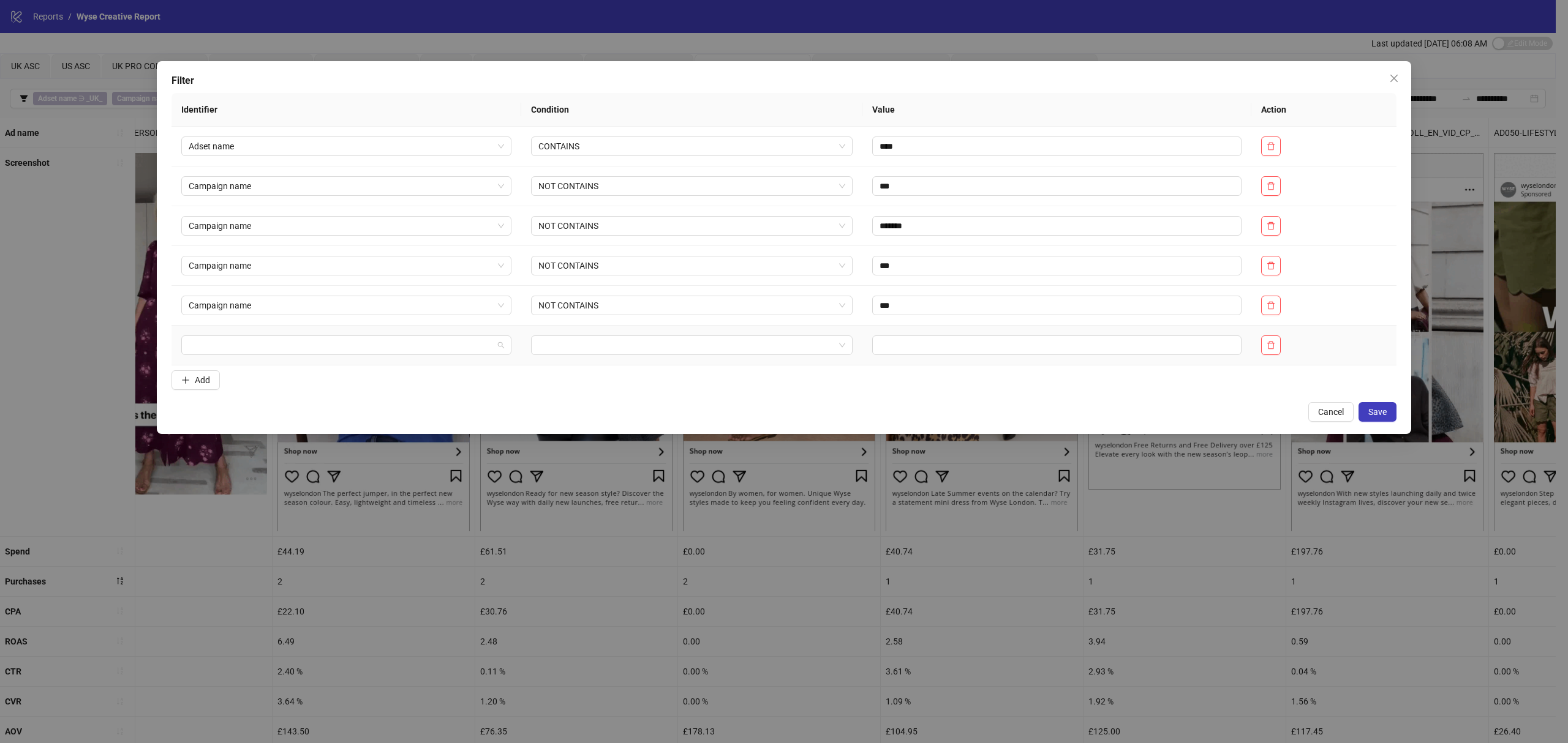
click at [263, 344] on input "search" at bounding box center [340, 345] width 304 height 18
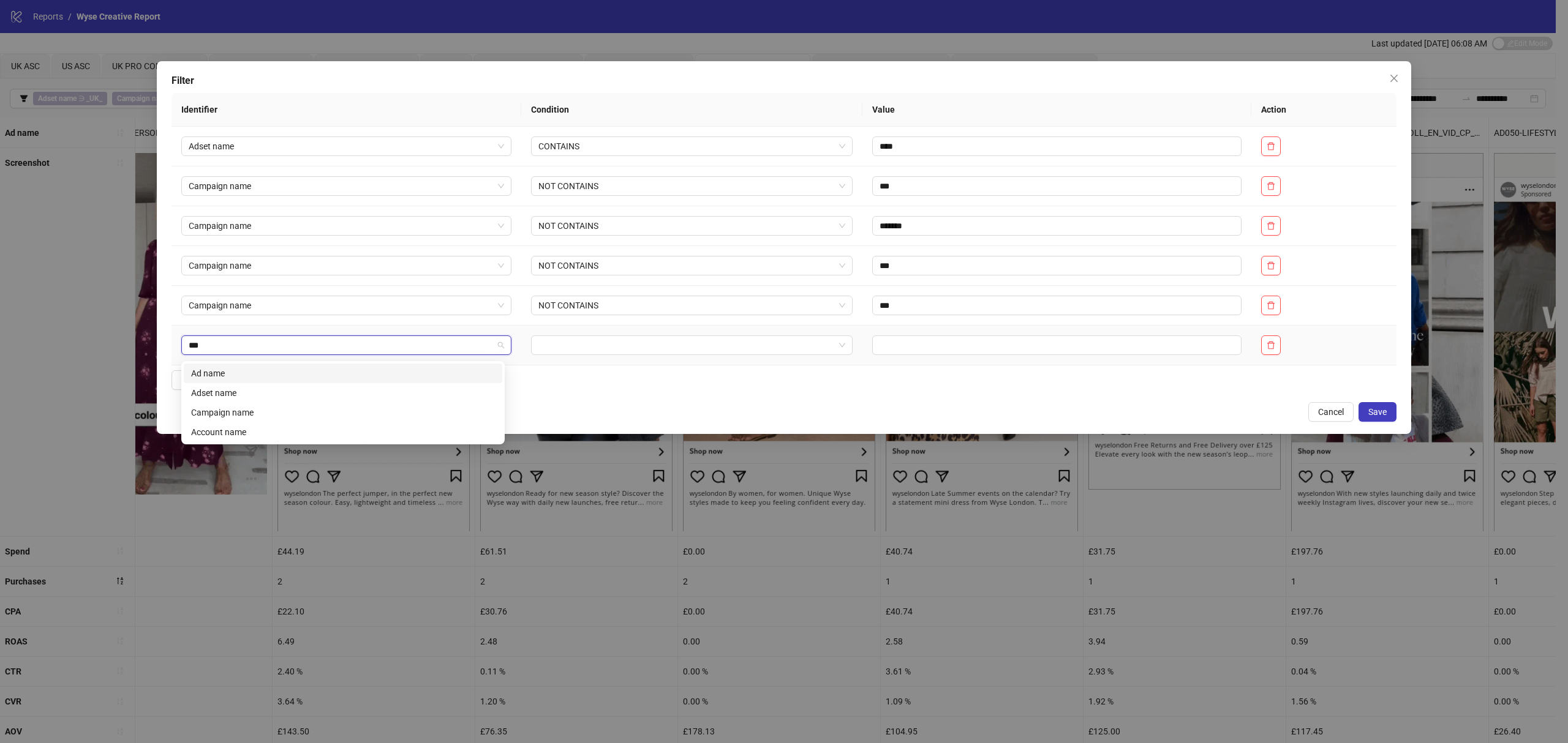
type input "****"
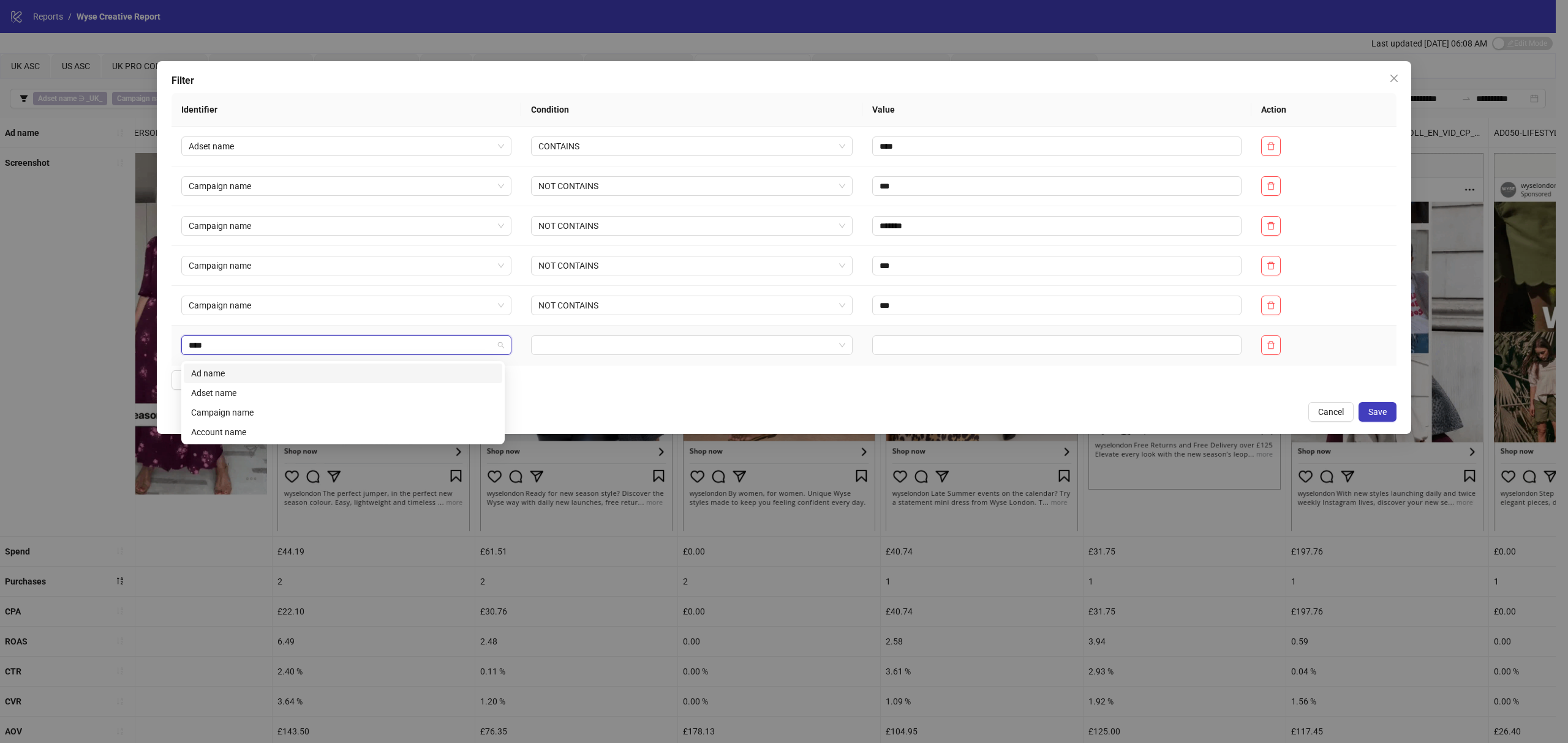
click at [258, 367] on div "Ad name" at bounding box center [343, 374] width 304 height 14
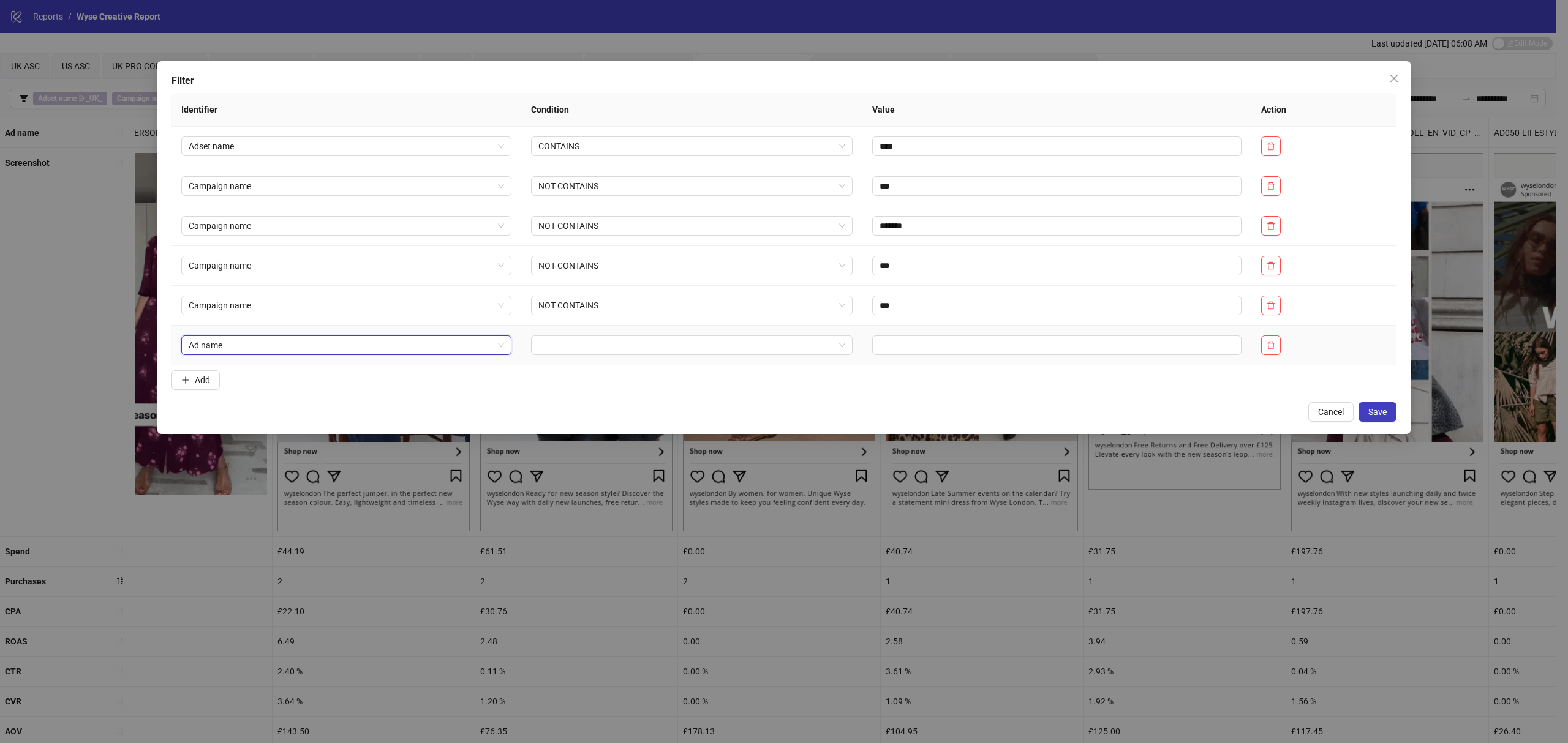
click at [730, 351] on input "search" at bounding box center [686, 345] width 296 height 18
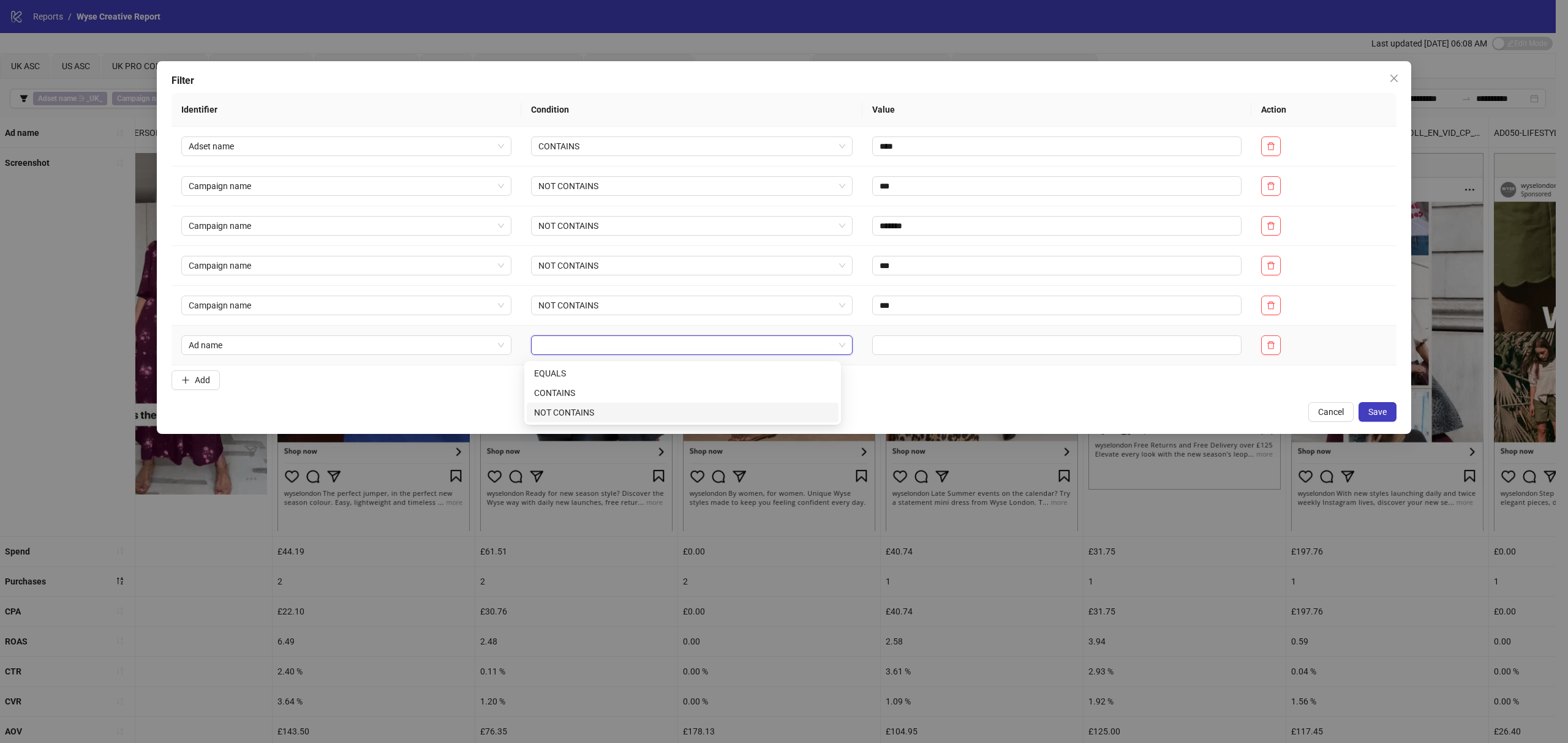
click at [597, 412] on div "NOT CONTAINS" at bounding box center [683, 413] width 297 height 14
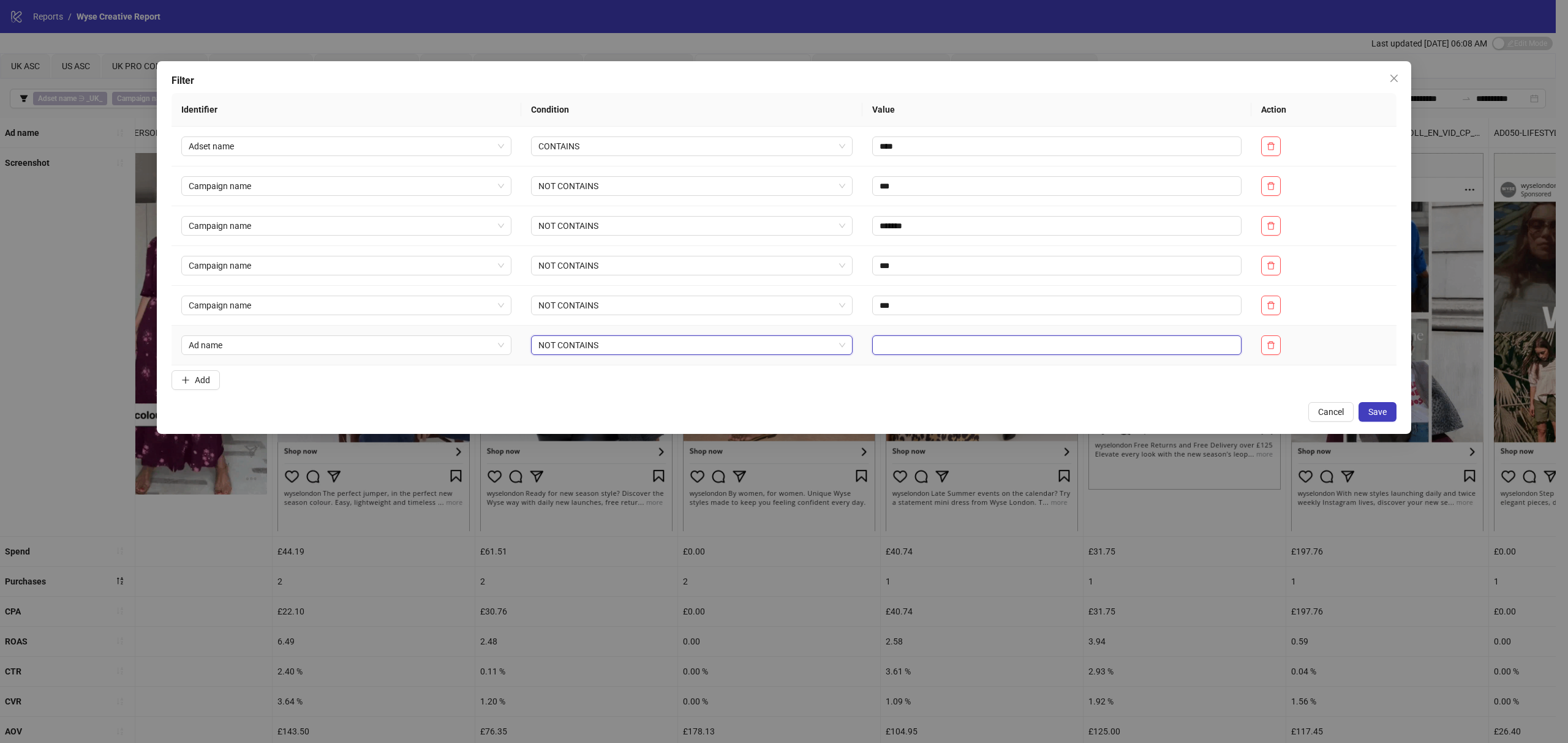
click at [877, 349] on input "text" at bounding box center [1057, 345] width 369 height 19
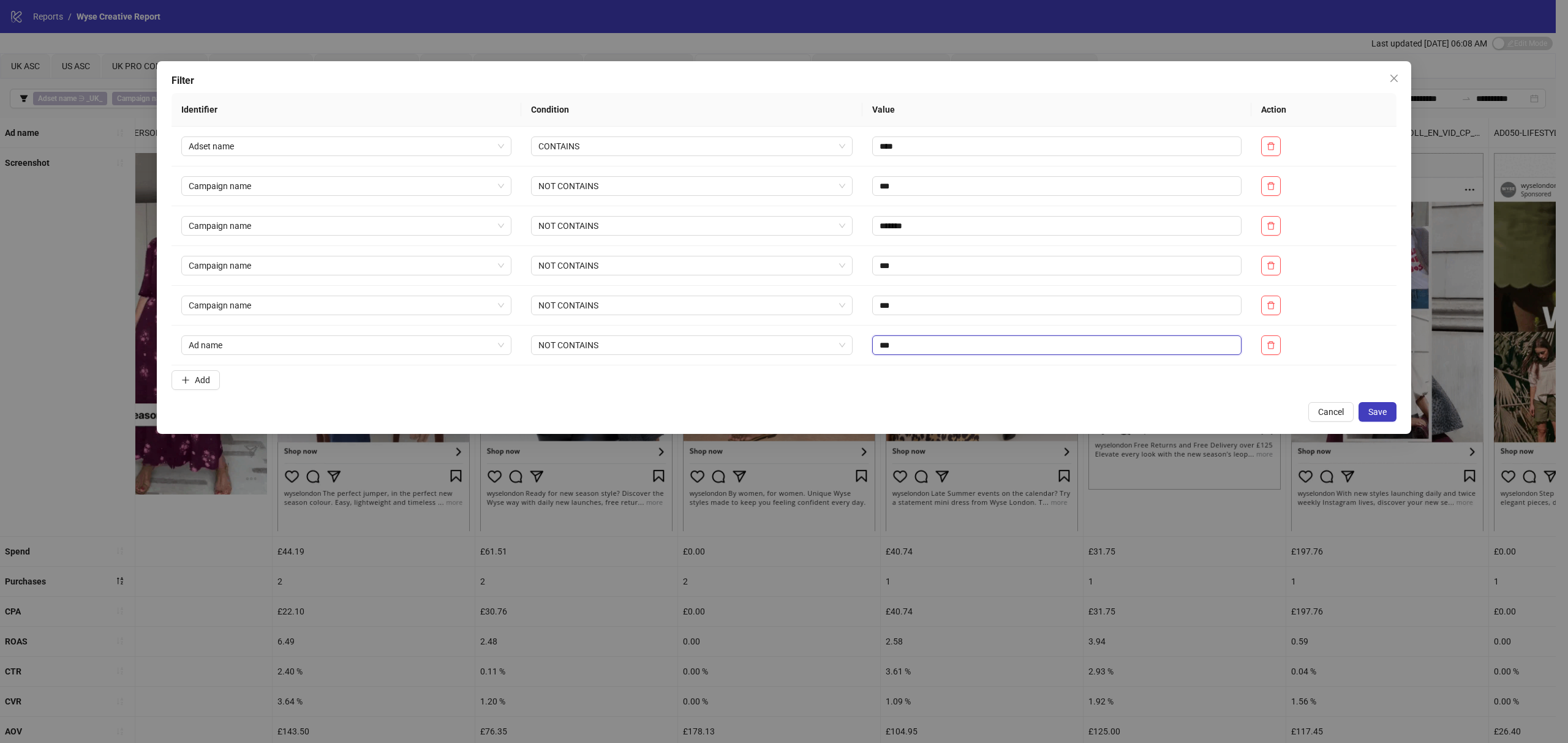
type input "***"
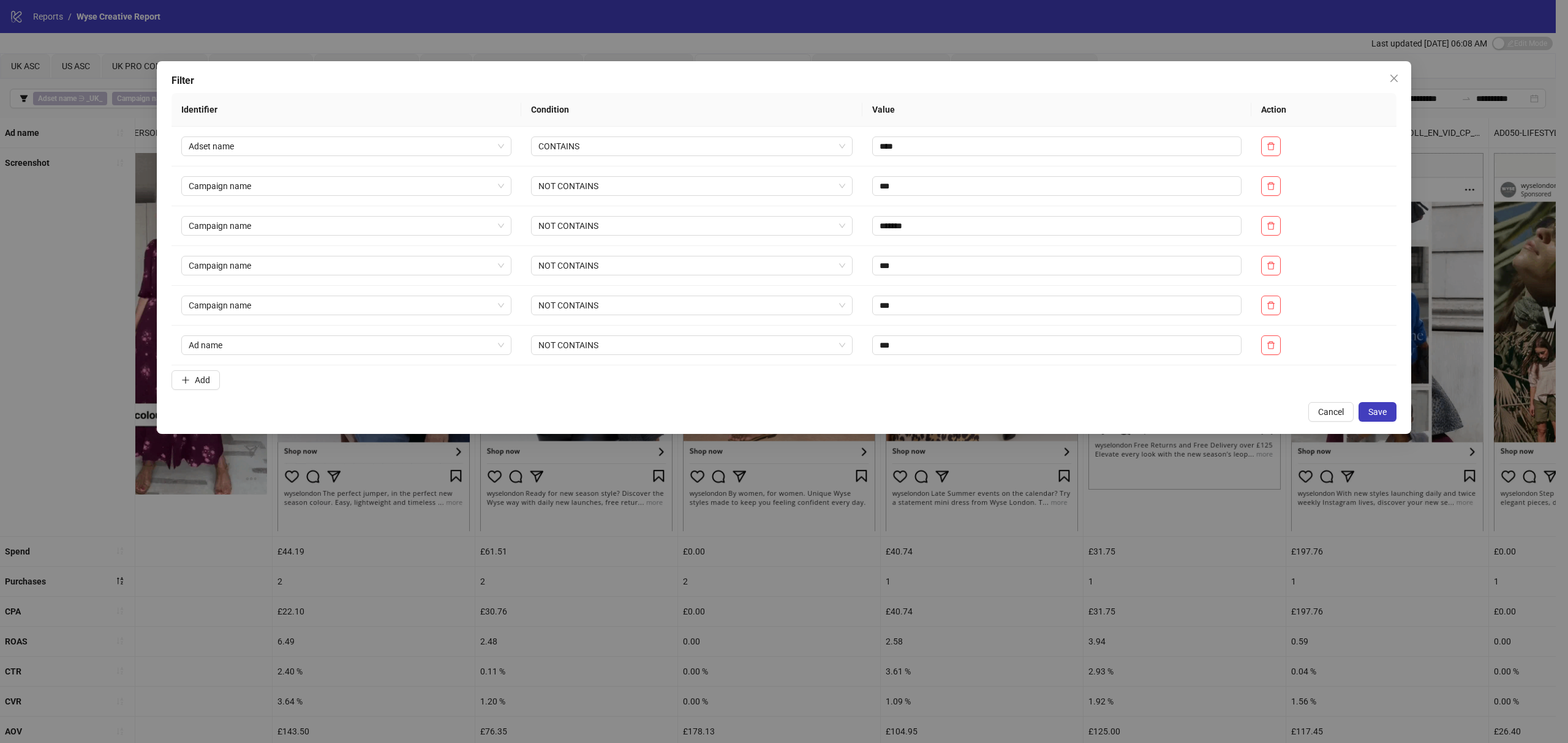
click at [1045, 417] on span "Save" at bounding box center [1377, 412] width 18 height 10
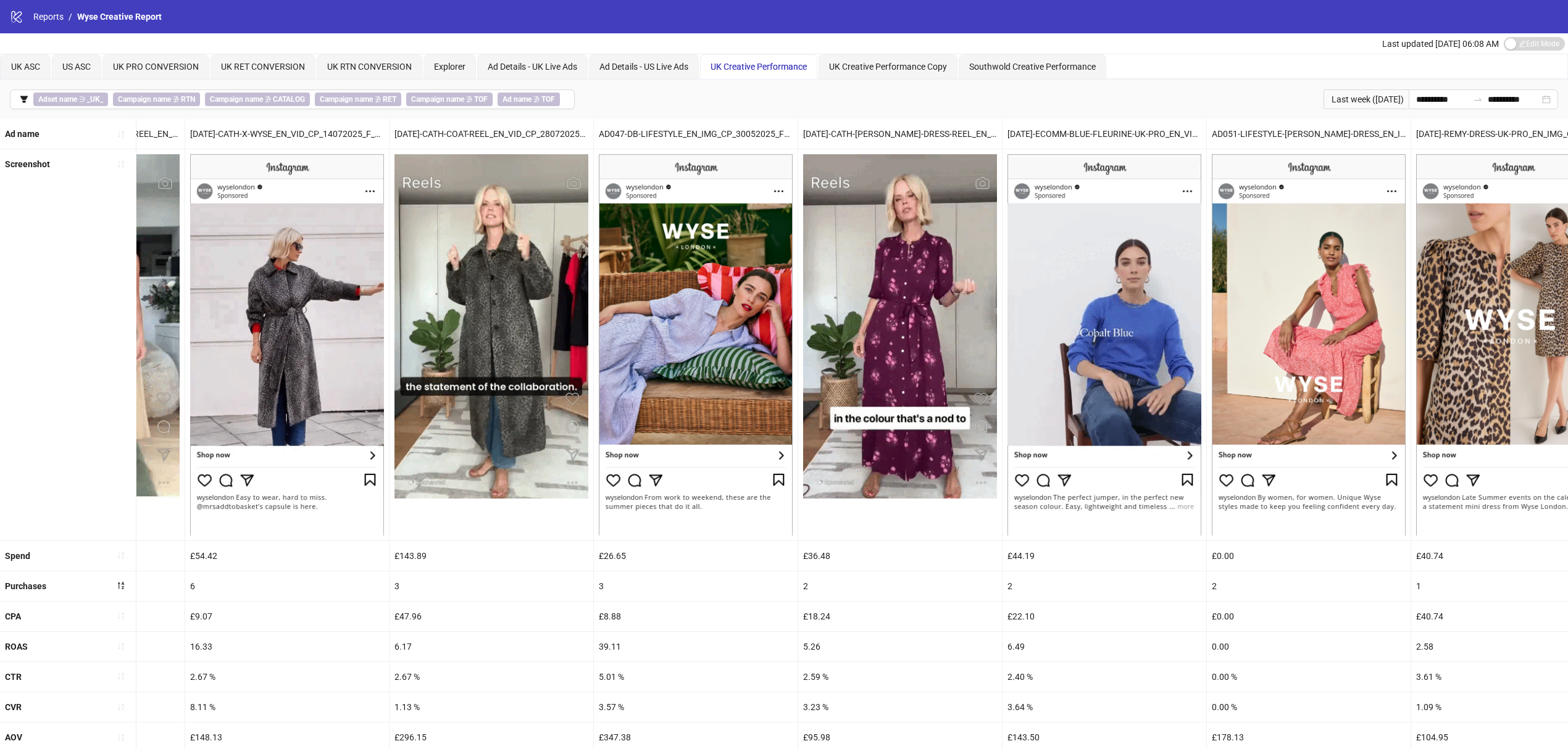
click at [25, 96] on icon "filter" at bounding box center [24, 99] width 8 height 7
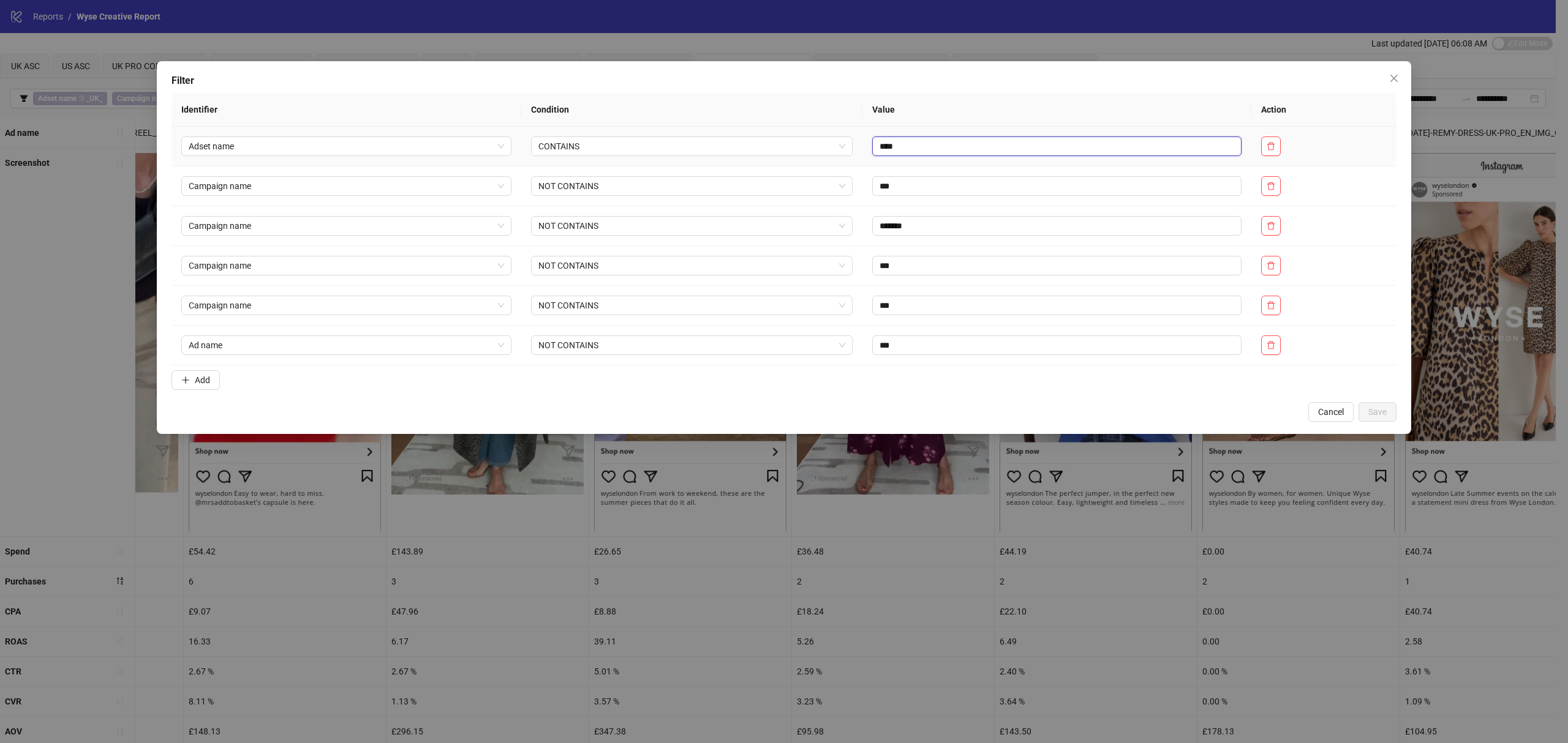
click at [878, 147] on input "****" at bounding box center [1057, 147] width 369 height 19
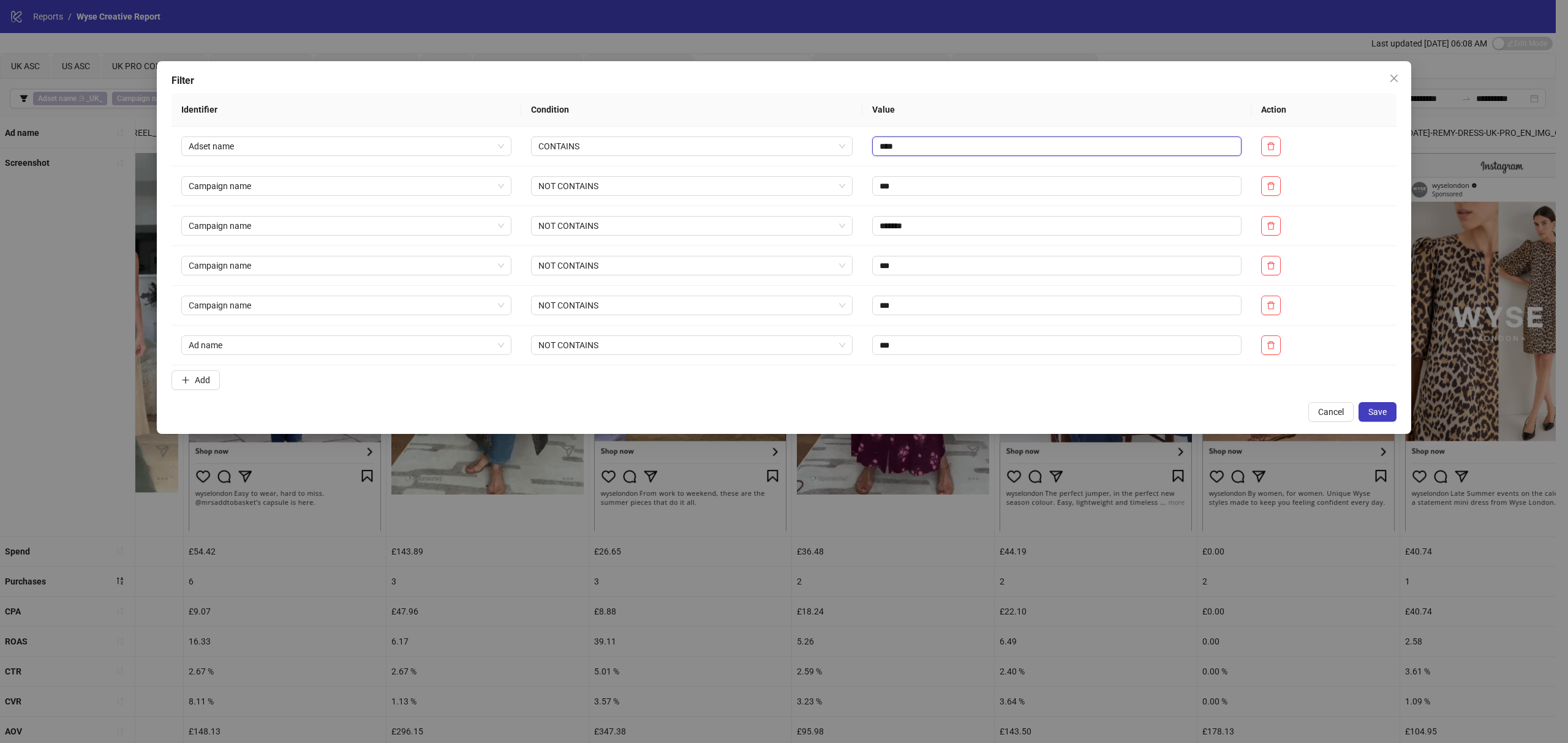
type input "****"
click at [1045, 412] on span "Save" at bounding box center [1377, 412] width 18 height 10
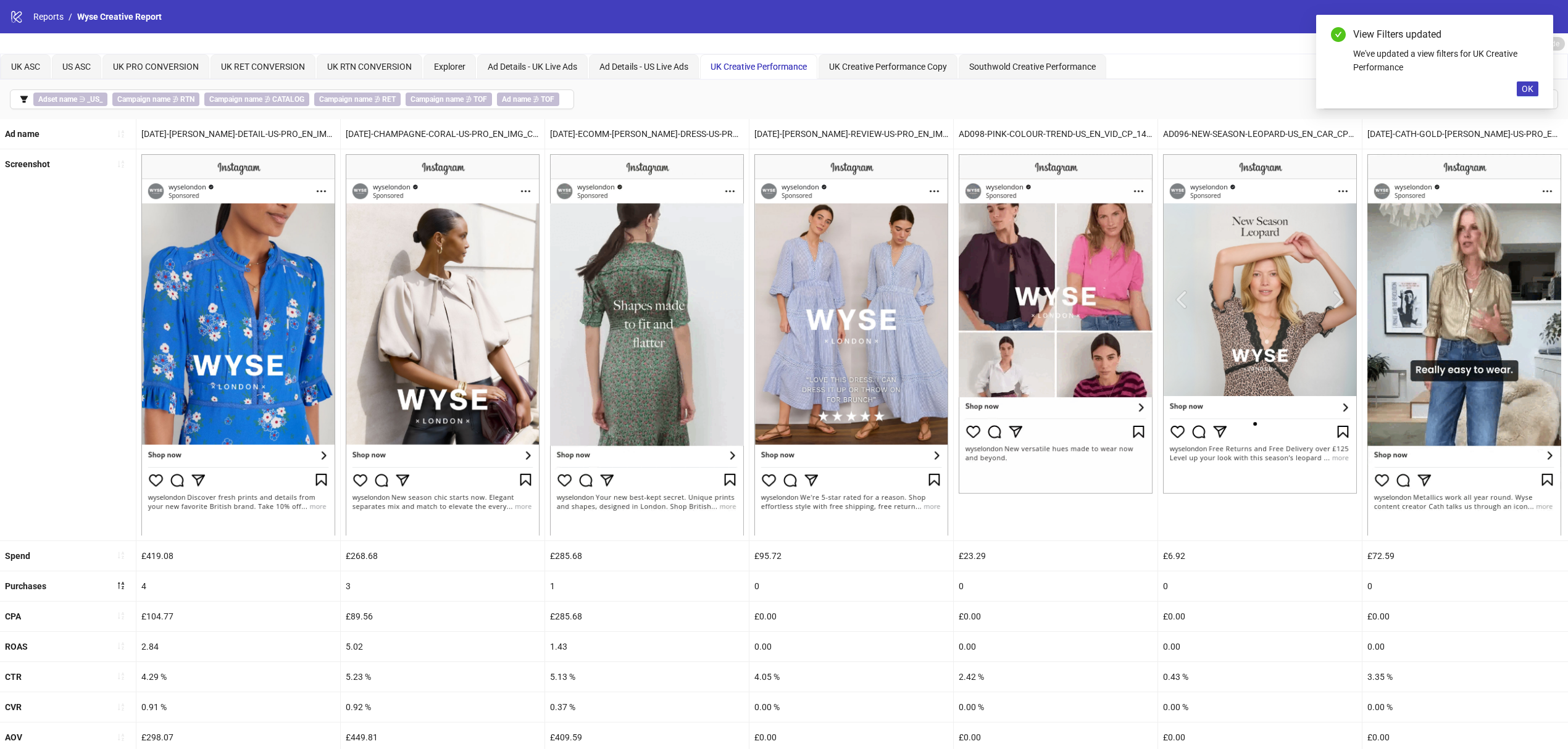
click at [58, 351] on div "Screenshot" at bounding box center [68, 345] width 136 height 391
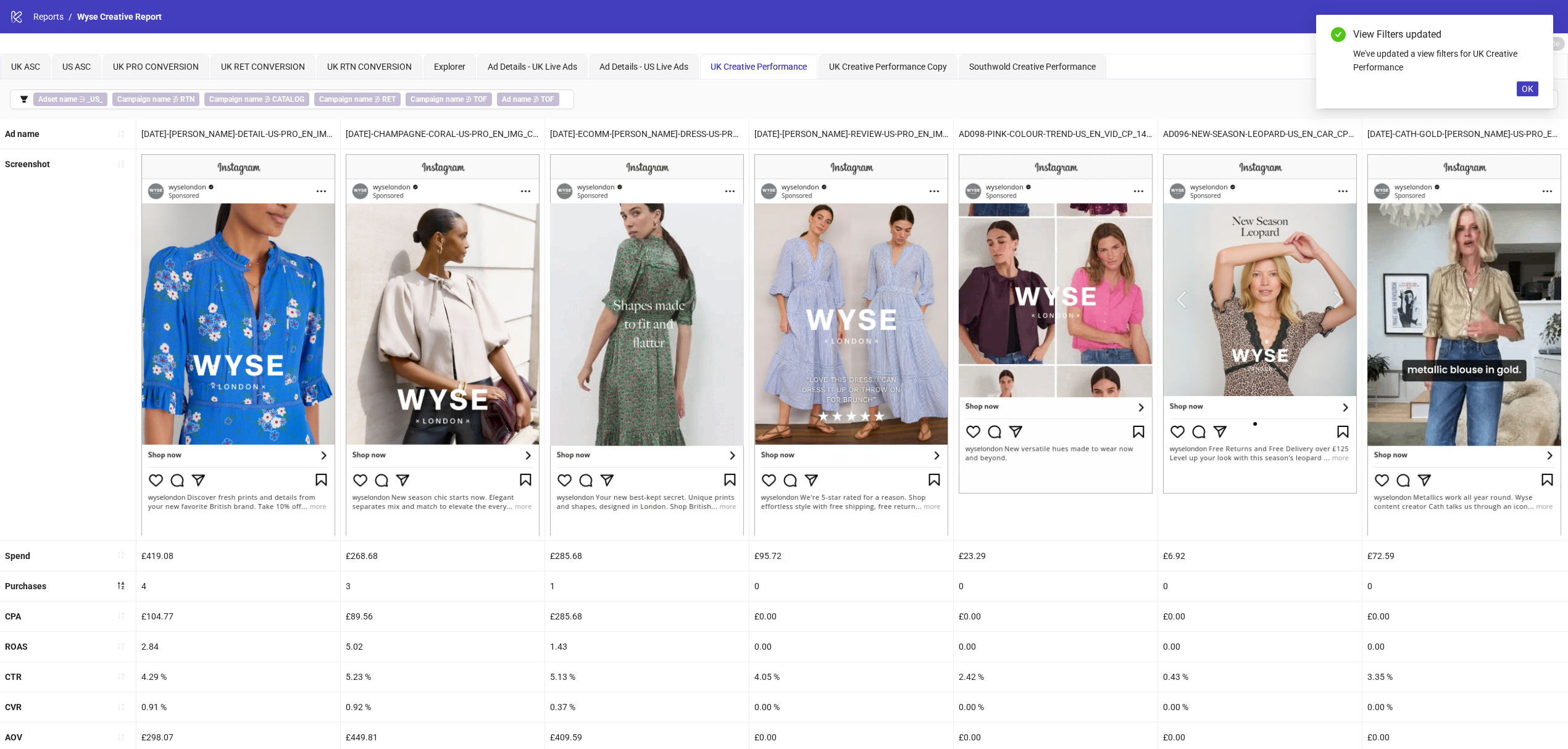
click at [1054, 88] on button "OK" at bounding box center [1528, 88] width 22 height 15
